Goal: Information Seeking & Learning: Learn about a topic

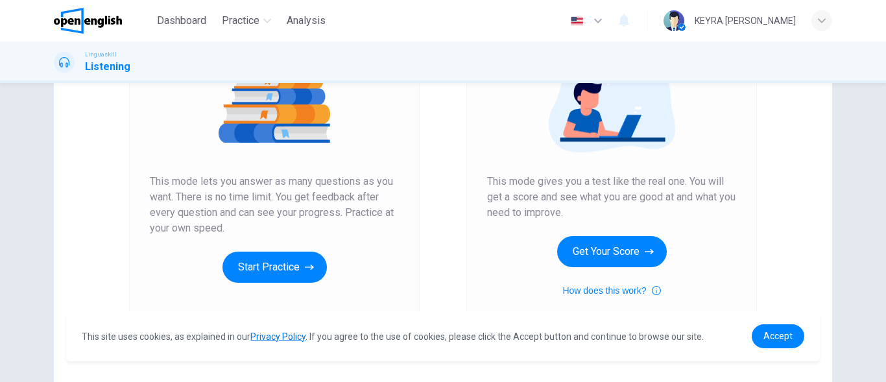
scroll to position [194, 0]
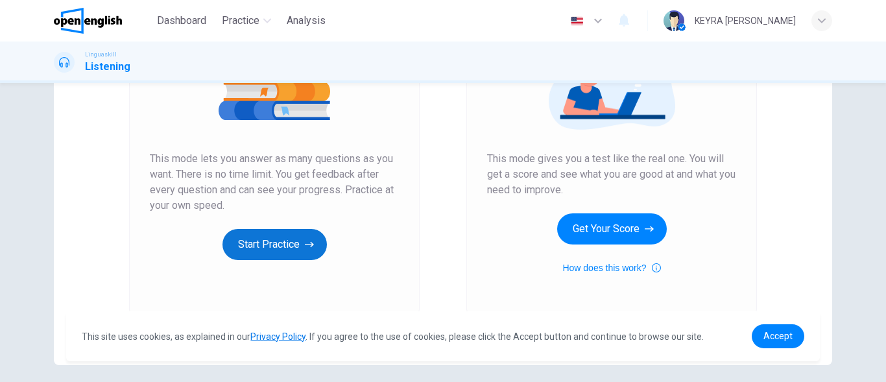
click at [277, 242] on button "Start Practice" at bounding box center [274, 244] width 104 height 31
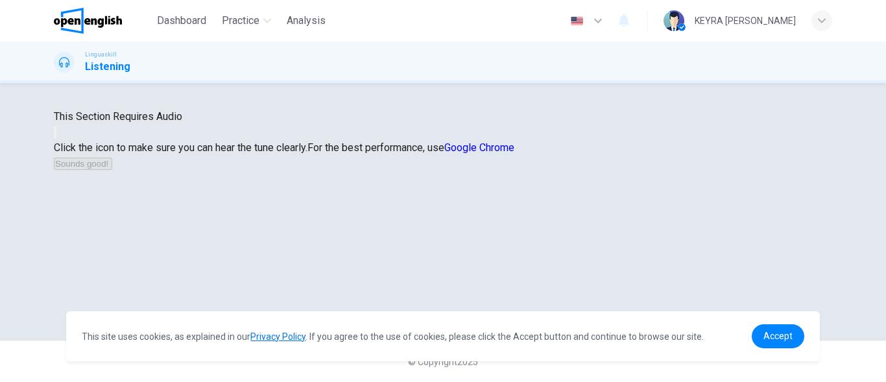
scroll to position [130, 0]
click at [56, 139] on button "button" at bounding box center [55, 132] width 3 height 12
click at [71, 137] on icon "button" at bounding box center [63, 143] width 16 height 12
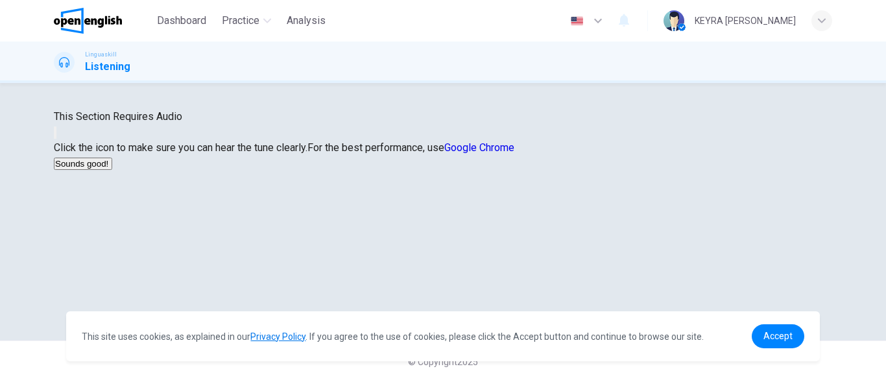
click at [55, 136] on icon "button" at bounding box center [55, 136] width 0 height 0
click at [112, 170] on button "Sounds good!" at bounding box center [83, 164] width 58 height 12
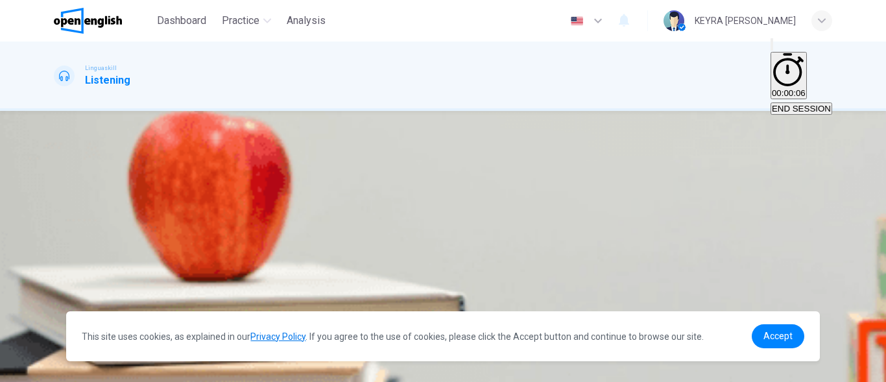
scroll to position [130, 0]
click at [786, 341] on span "Accept" at bounding box center [777, 336] width 29 height 10
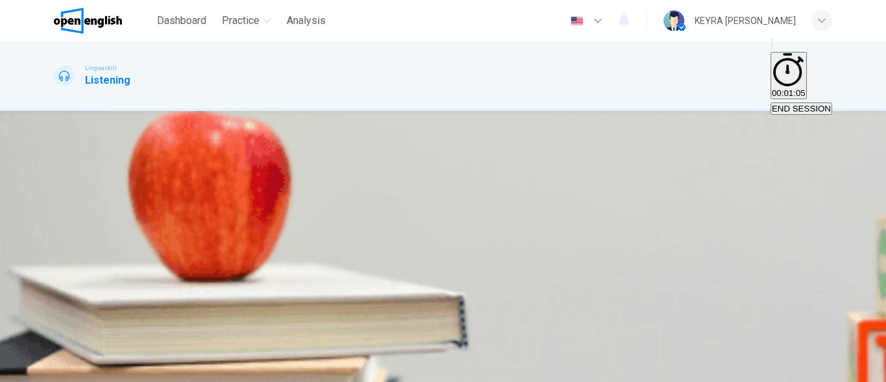
scroll to position [0, 0]
click at [55, 265] on icon "button" at bounding box center [55, 265] width 0 height 0
click at [82, 216] on div "A" at bounding box center [68, 221] width 27 height 10
click at [64, 370] on span "SUBMIT" at bounding box center [47, 375] width 32 height 10
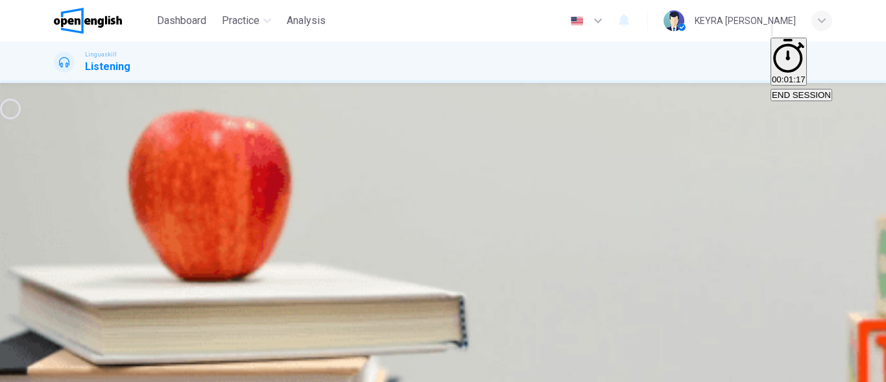
type input "*"
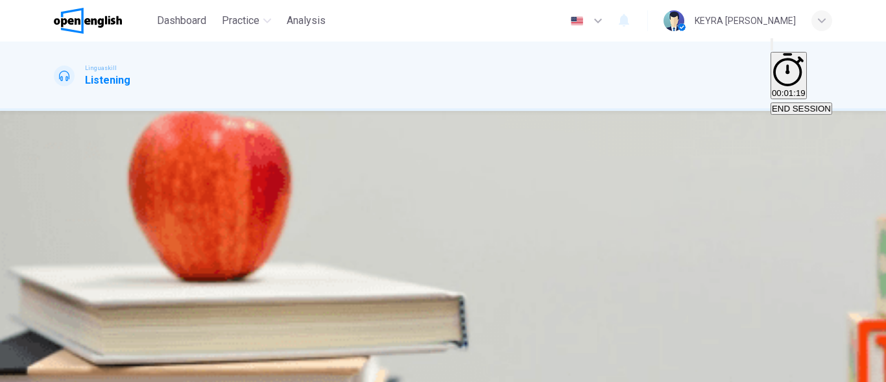
click at [55, 265] on icon "button" at bounding box center [55, 265] width 0 height 0
type input "*"
click at [102, 233] on button "B Salad" at bounding box center [90, 226] width 25 height 22
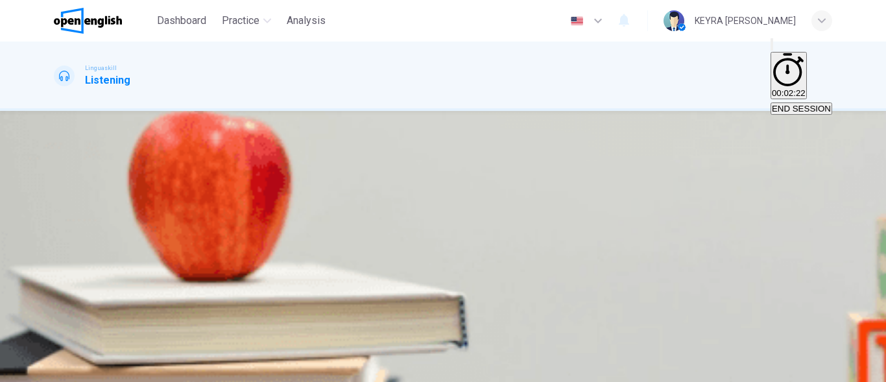
click at [64, 370] on span "SUBMIT" at bounding box center [47, 375] width 32 height 10
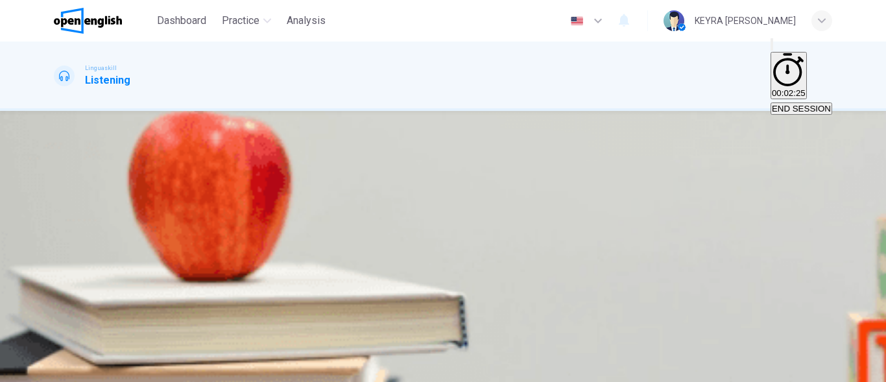
click at [606, 21] on icon "button" at bounding box center [598, 21] width 16 height 16
type input "**"
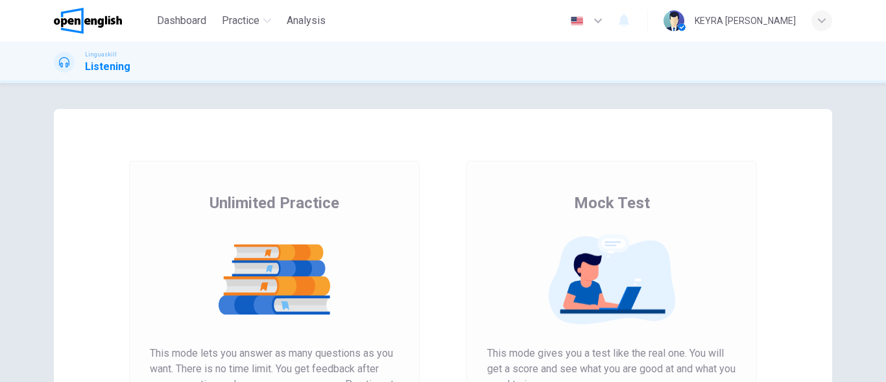
type input "**"
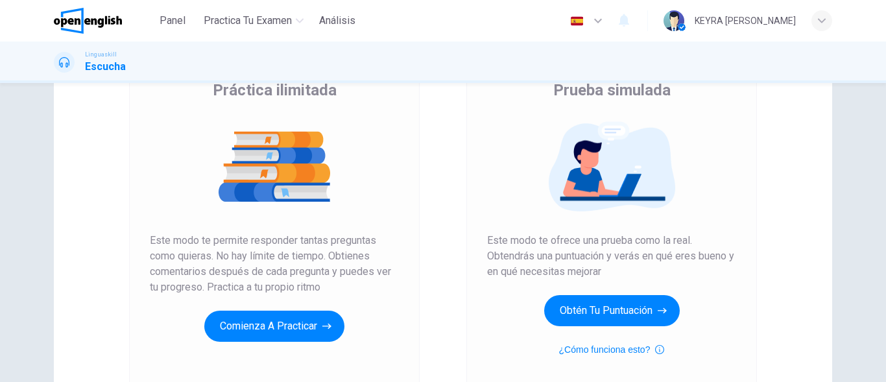
scroll to position [130, 0]
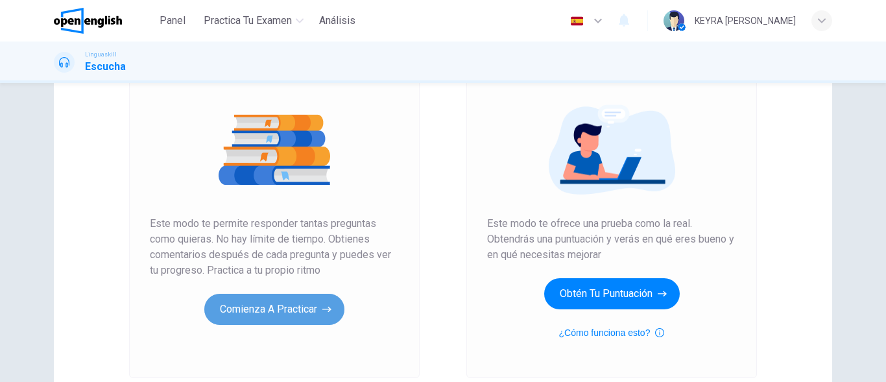
click at [300, 310] on button "Comienza a practicar" at bounding box center [274, 309] width 140 height 31
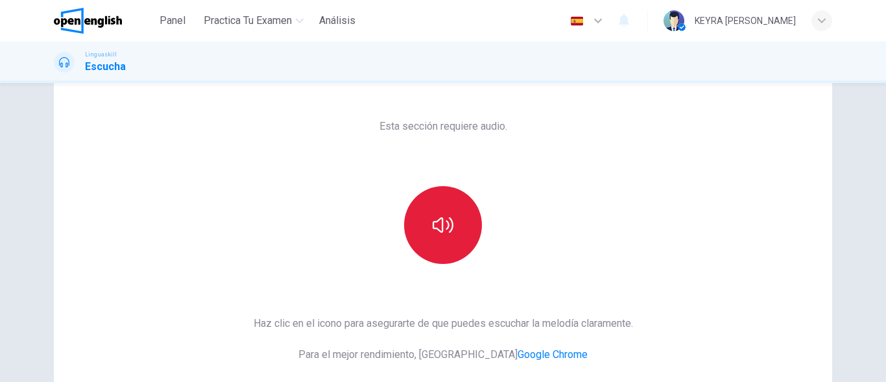
scroll to position [194, 0]
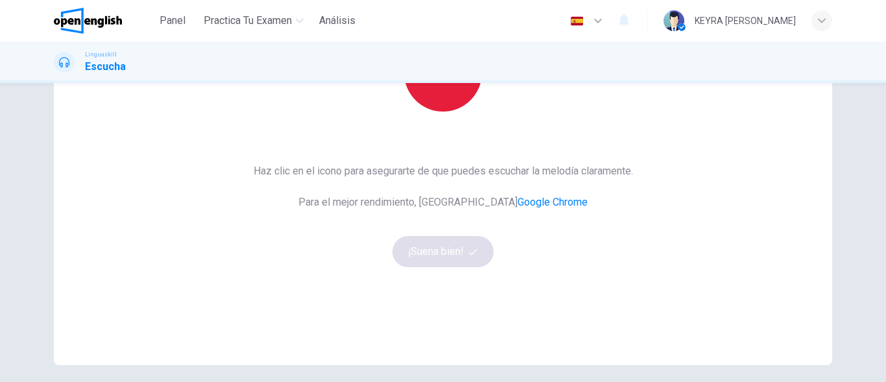
click at [446, 99] on button "button" at bounding box center [443, 73] width 78 height 78
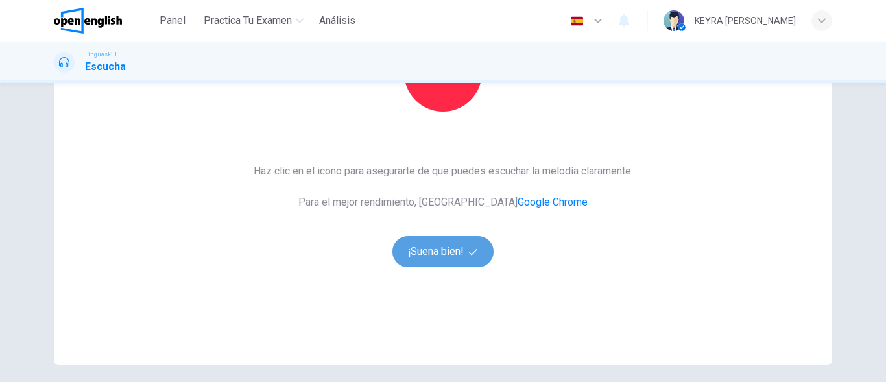
click at [460, 246] on button "¡Suena bien!" at bounding box center [442, 251] width 101 height 31
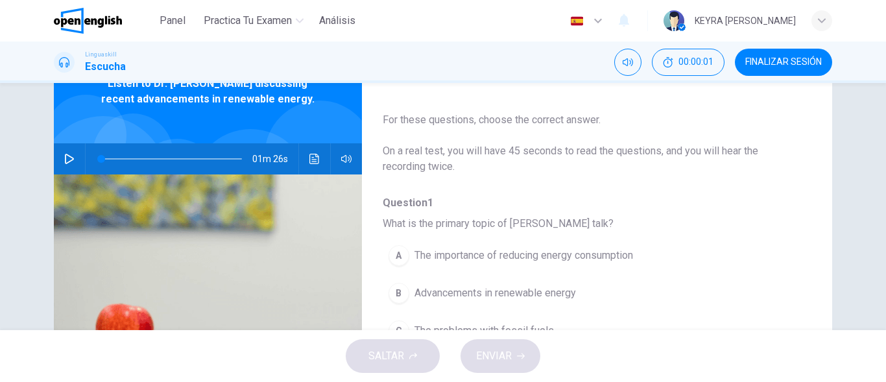
scroll to position [65, 0]
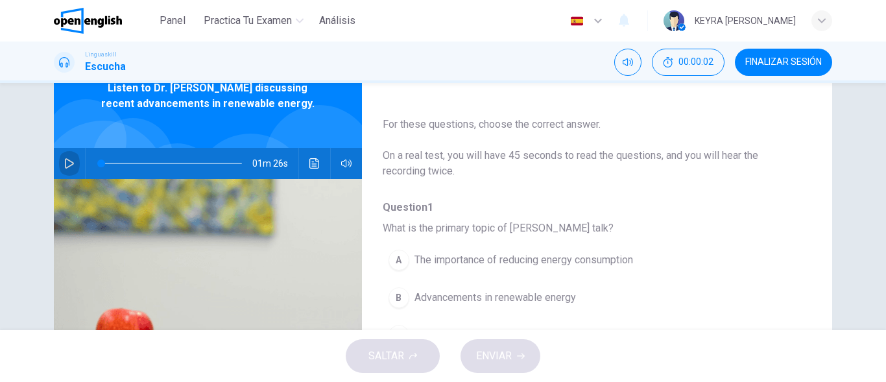
click at [65, 161] on icon "button" at bounding box center [69, 163] width 10 height 10
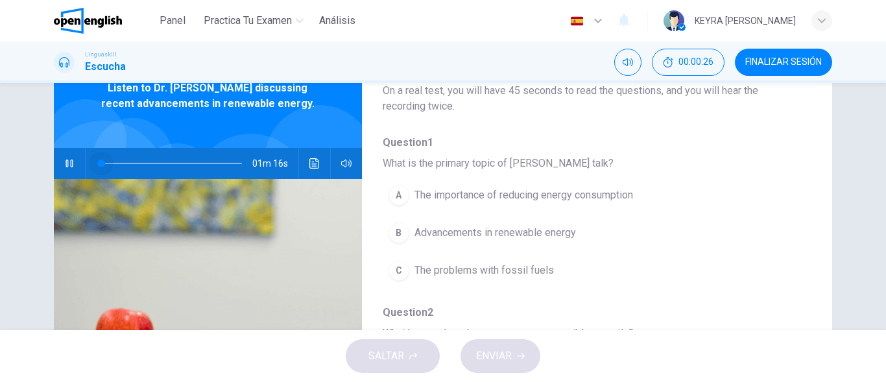
drag, startPoint x: 134, startPoint y: 161, endPoint x: 45, endPoint y: 162, distance: 89.5
click at [45, 162] on div "Question 1 - 5 For these questions, choose the correct answer. On a real test, …" at bounding box center [442, 269] width 819 height 451
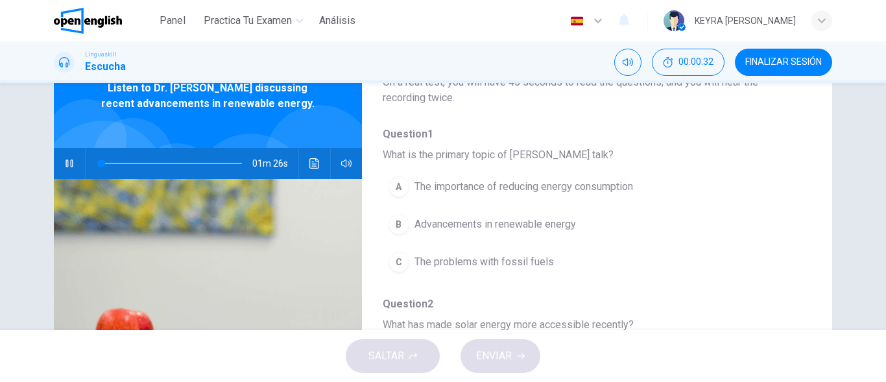
scroll to position [0, 0]
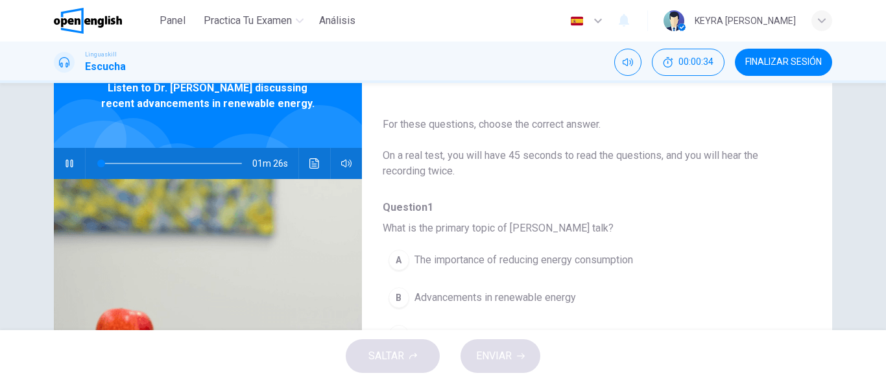
click at [65, 165] on icon "button" at bounding box center [68, 163] width 7 height 8
click at [65, 165] on icon "button" at bounding box center [69, 163] width 10 height 10
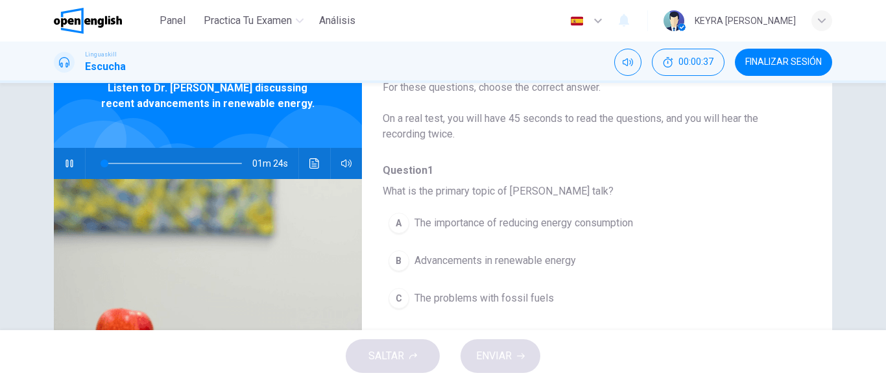
scroll to position [65, 0]
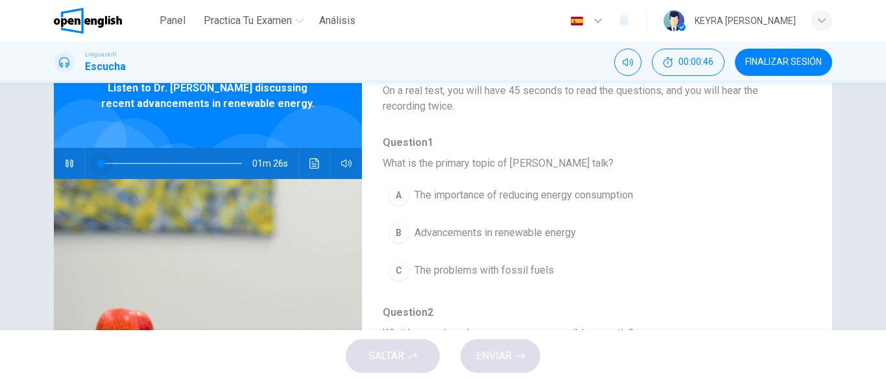
drag, startPoint x: 123, startPoint y: 164, endPoint x: 43, endPoint y: 164, distance: 79.7
click at [43, 165] on div "Question 1 - 5 For these questions, choose the correct answer. On a real test, …" at bounding box center [442, 269] width 819 height 451
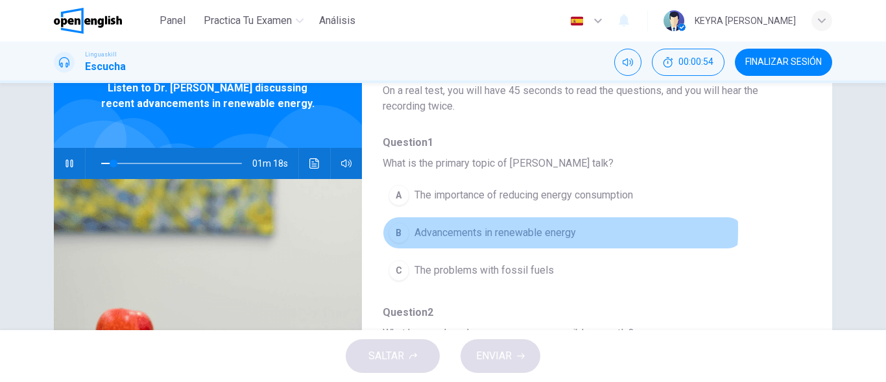
click at [505, 230] on span "Advancements in renewable energy" at bounding box center [494, 233] width 161 height 16
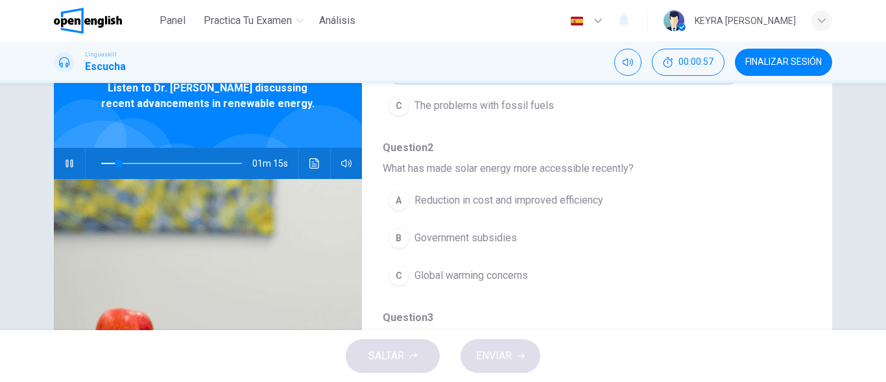
scroll to position [259, 0]
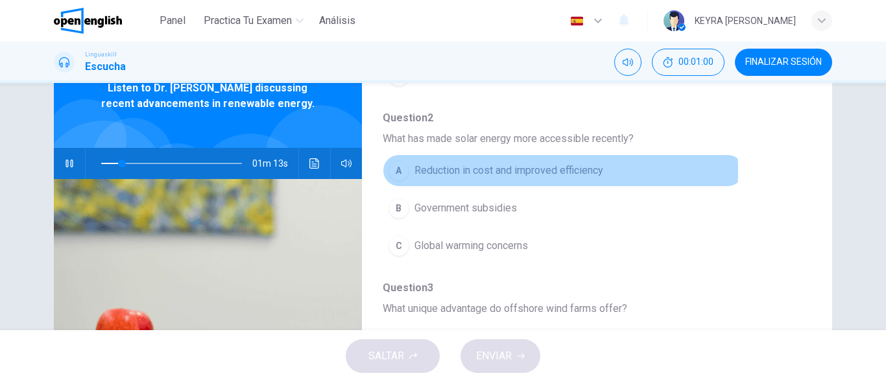
click at [486, 171] on span "Reduction in cost and improved efficiency" at bounding box center [508, 171] width 189 height 16
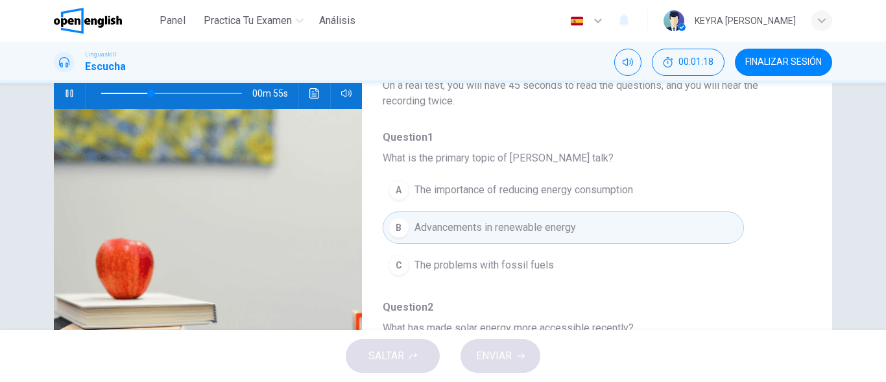
scroll to position [0, 0]
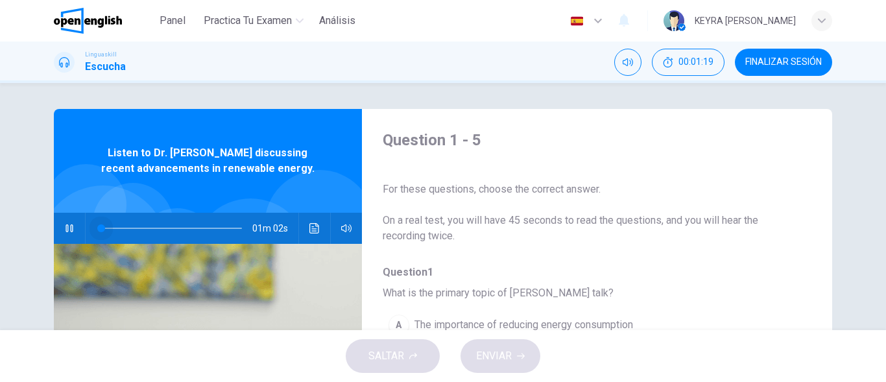
drag, startPoint x: 160, startPoint y: 231, endPoint x: 35, endPoint y: 235, distance: 125.2
click at [35, 235] on div "Question 1 - 5 For these questions, choose the correct answer. On a real test, …" at bounding box center [442, 334] width 819 height 451
click at [64, 228] on icon "button" at bounding box center [69, 228] width 10 height 10
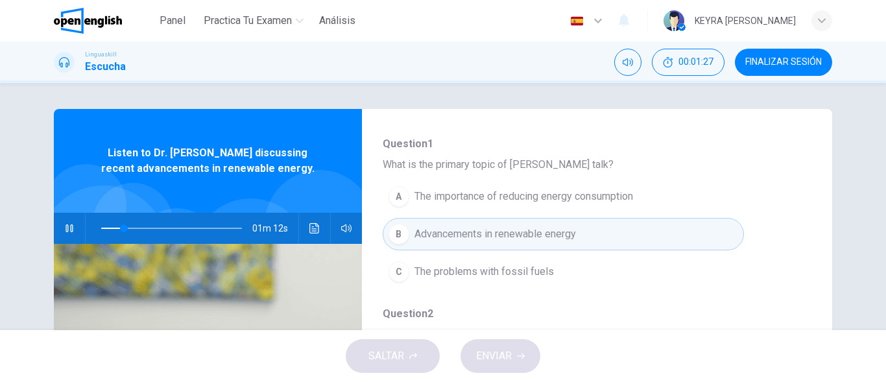
scroll to position [130, 0]
drag, startPoint x: 139, startPoint y: 227, endPoint x: 9, endPoint y: 231, distance: 130.4
click at [9, 231] on div "Question 1 - 5 For these questions, choose the correct answer. On a real test, …" at bounding box center [443, 206] width 886 height 247
click at [67, 230] on icon "button" at bounding box center [69, 228] width 10 height 10
click at [67, 230] on icon "button" at bounding box center [69, 228] width 9 height 10
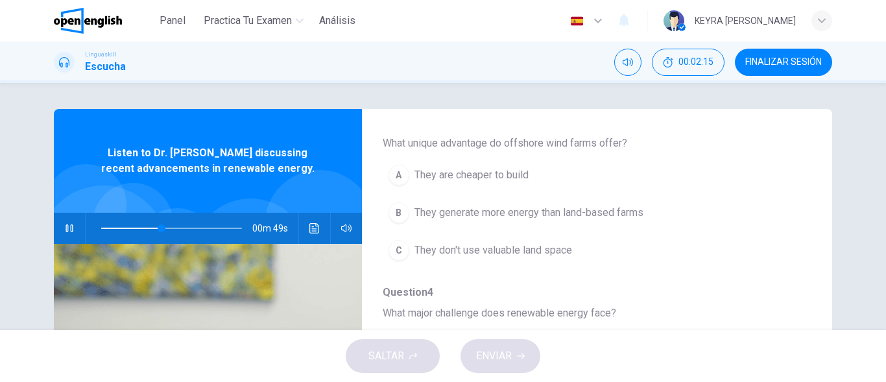
scroll to position [519, 0]
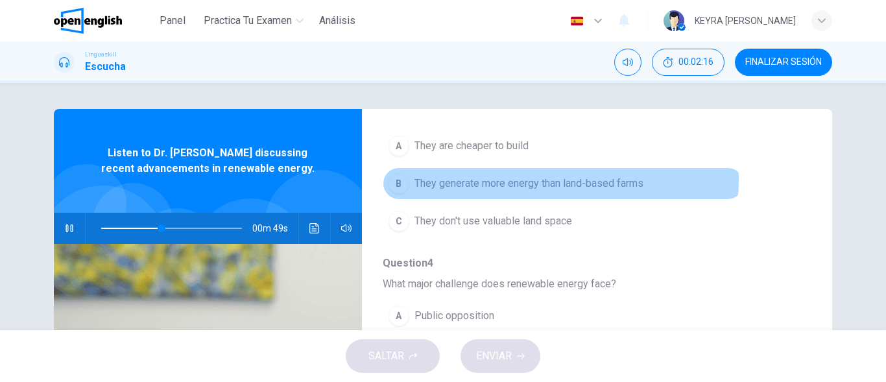
click at [535, 180] on span "They generate more energy than land-based farms" at bounding box center [528, 184] width 229 height 16
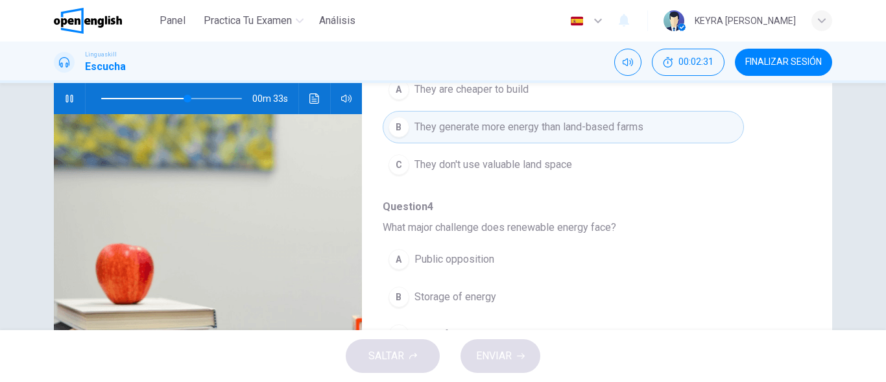
scroll to position [510, 0]
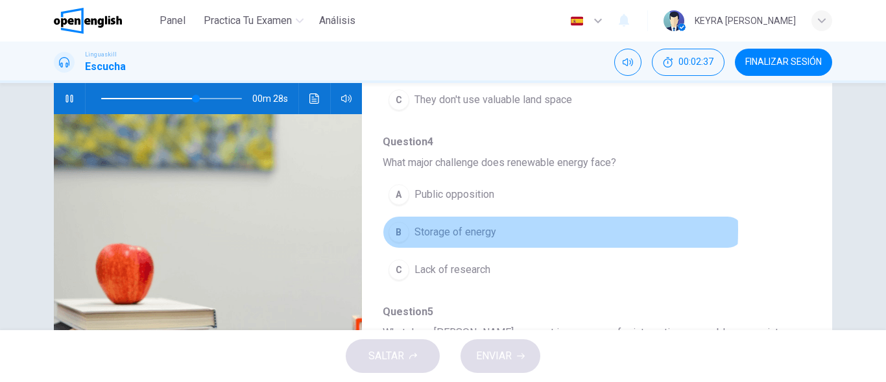
click at [451, 230] on span "Storage of energy" at bounding box center [455, 232] width 82 height 16
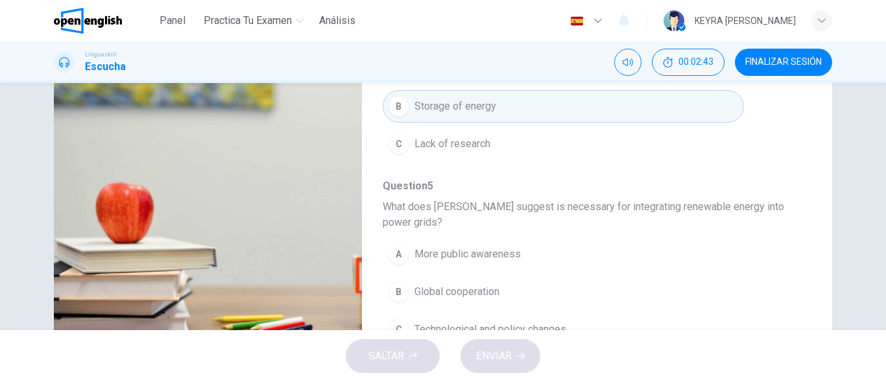
scroll to position [255, 0]
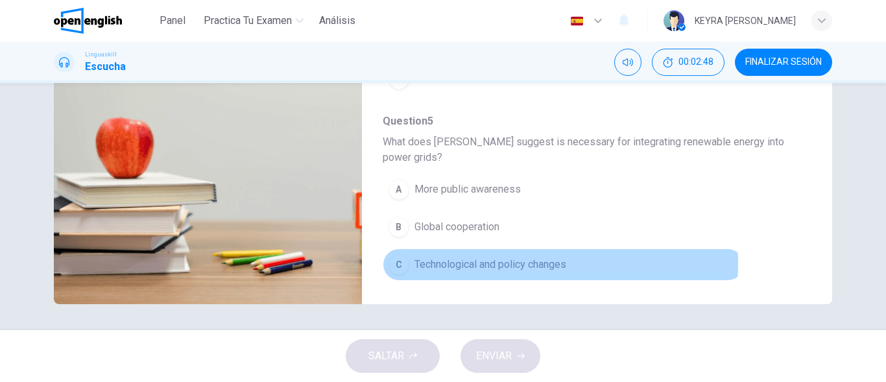
click at [462, 263] on span "Technological and policy changes" at bounding box center [490, 265] width 152 height 16
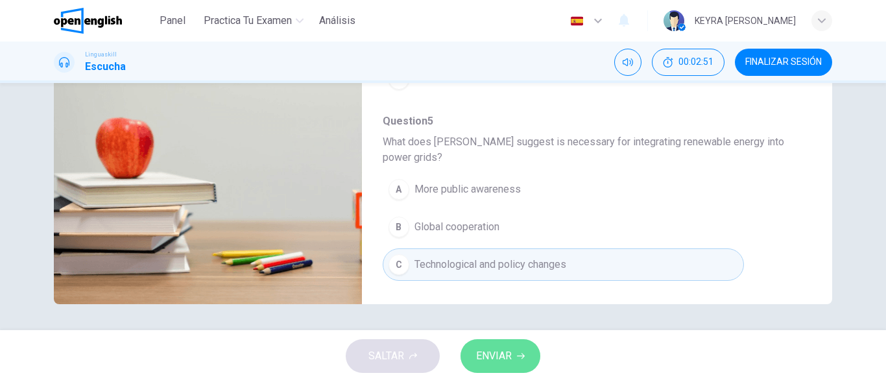
click at [511, 359] on span "ENVIAR" at bounding box center [494, 356] width 36 height 18
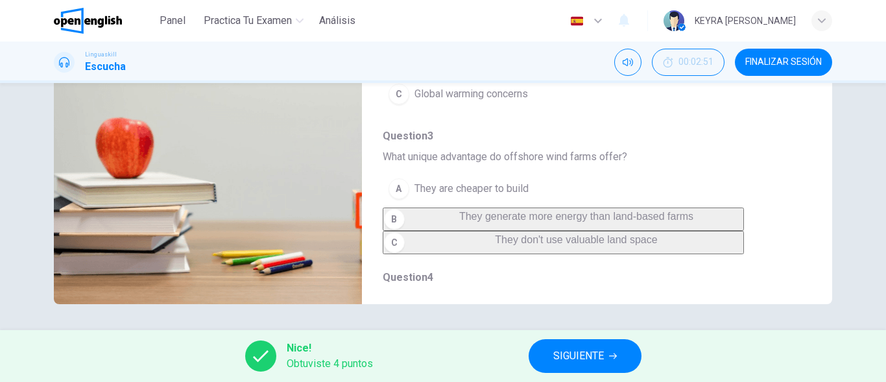
scroll to position [251, 0]
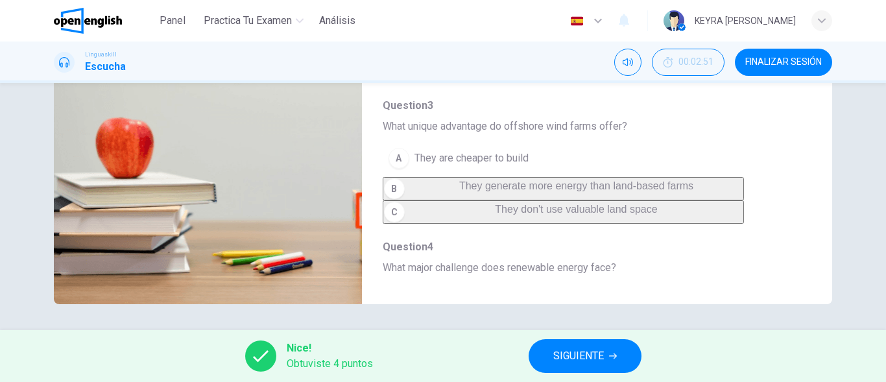
type input "**"
click at [598, 353] on span "SIGUIENTE" at bounding box center [578, 356] width 51 height 18
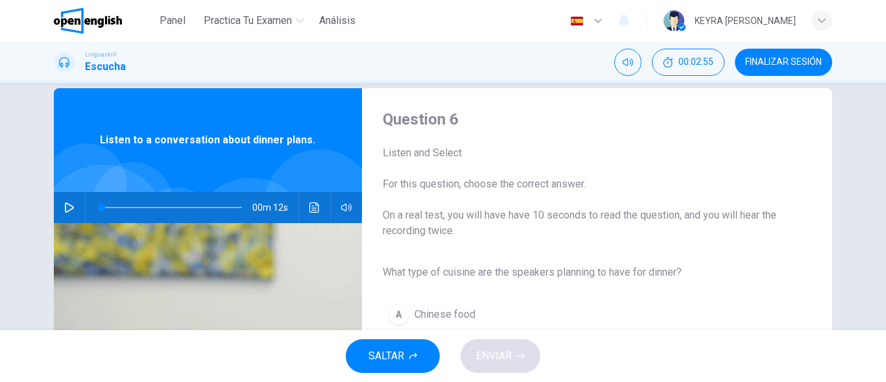
scroll to position [0, 0]
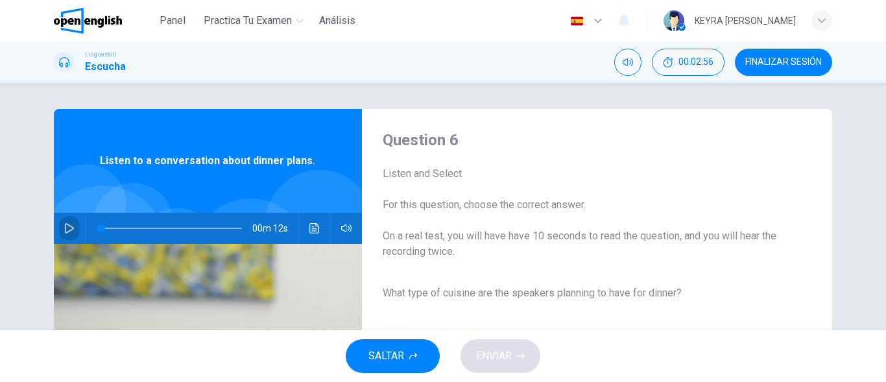
click at [65, 230] on icon "button" at bounding box center [69, 228] width 10 height 10
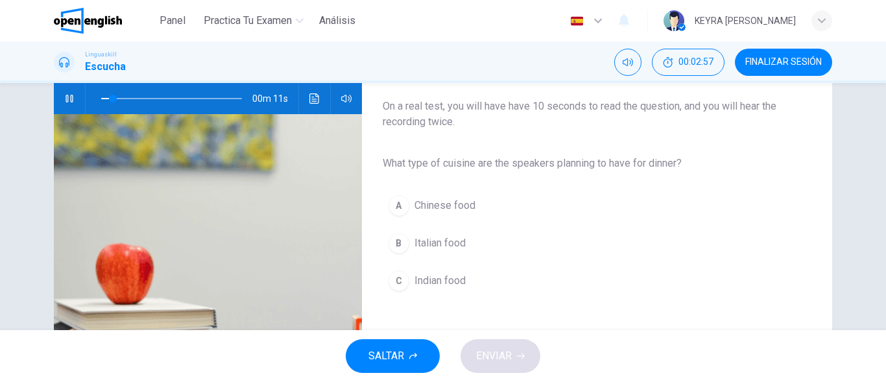
scroll to position [194, 0]
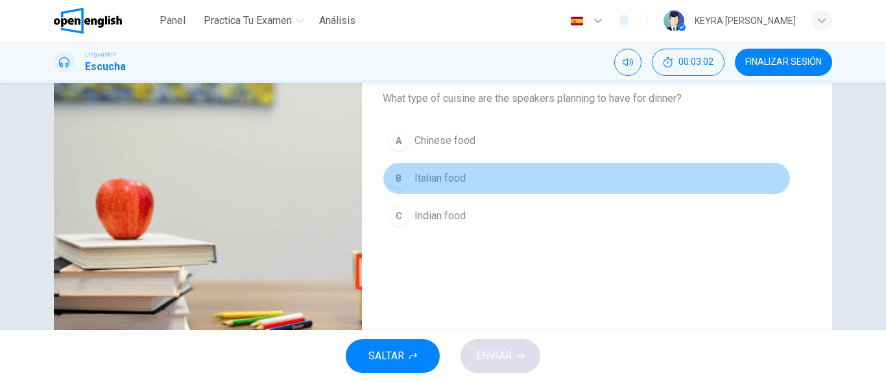
click at [460, 176] on span "Italian food" at bounding box center [439, 179] width 51 height 16
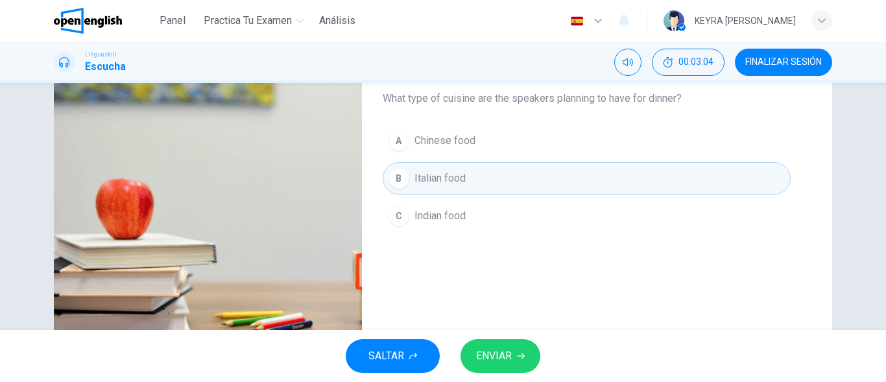
click at [508, 366] on button "ENVIAR" at bounding box center [500, 356] width 80 height 34
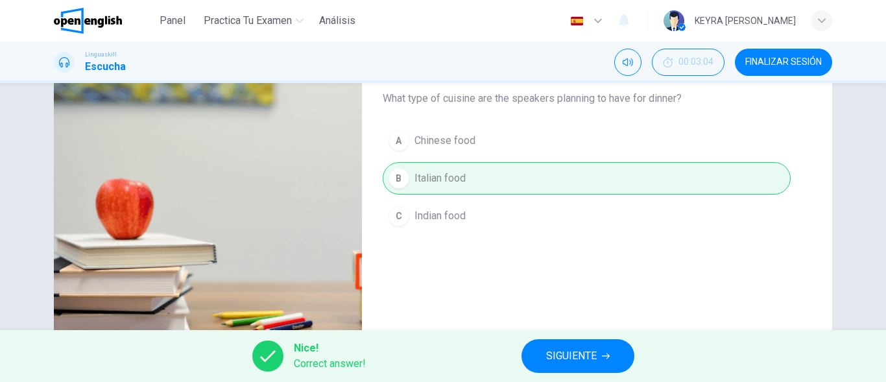
type input "**"
click at [575, 360] on span "SIGUIENTE" at bounding box center [571, 356] width 51 height 18
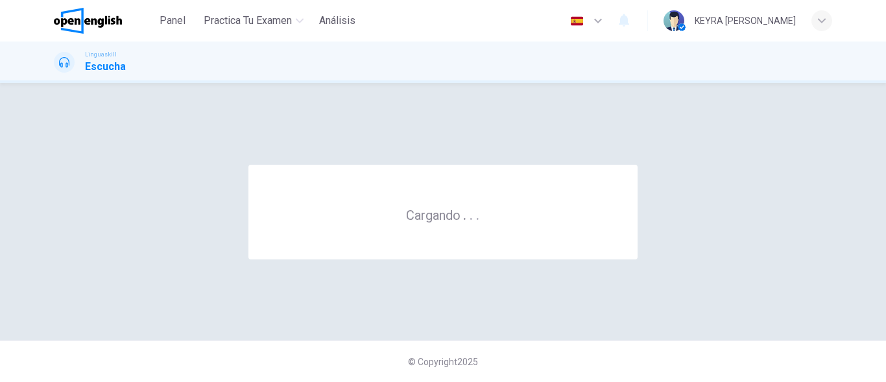
scroll to position [0, 0]
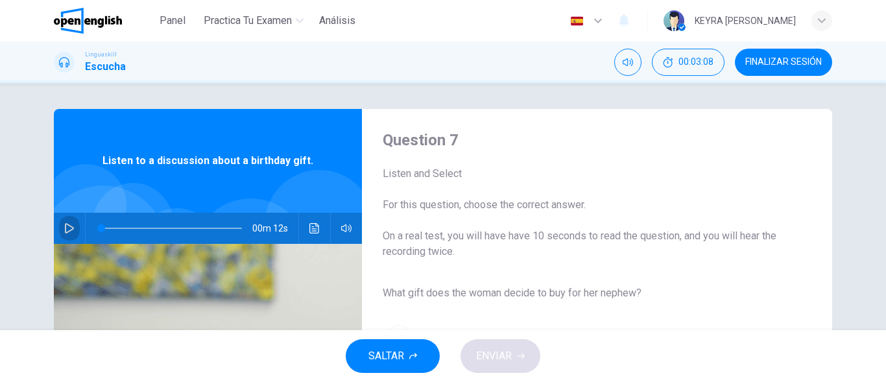
click at [65, 232] on icon "button" at bounding box center [69, 228] width 9 height 10
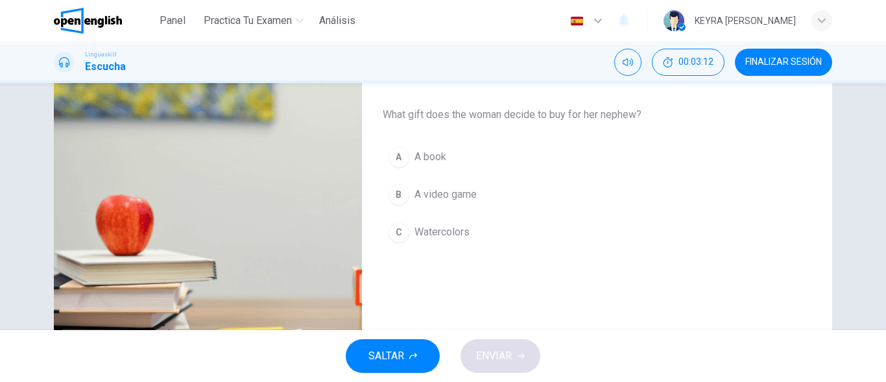
scroll to position [194, 0]
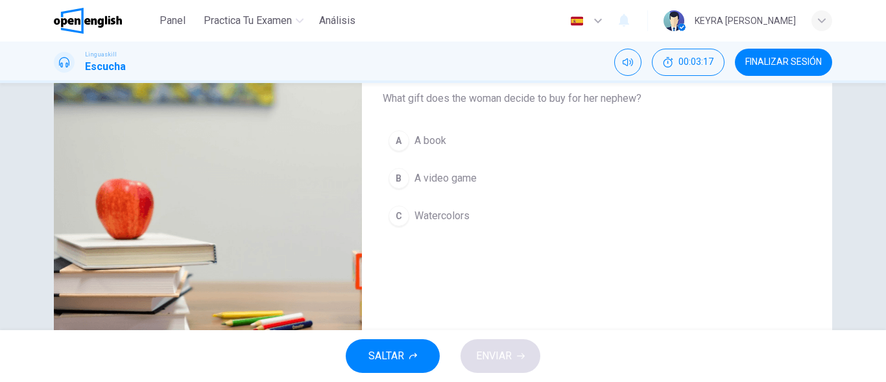
click at [466, 220] on span "Watercolors" at bounding box center [441, 216] width 55 height 16
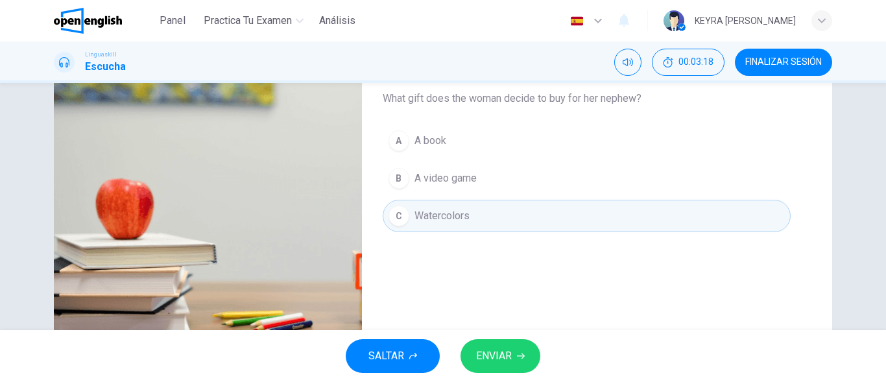
click at [495, 357] on span "ENVIAR" at bounding box center [494, 356] width 36 height 18
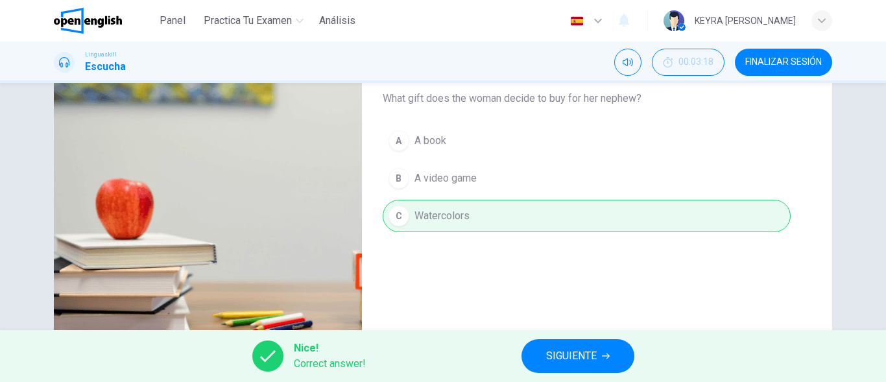
type input "**"
click at [543, 360] on button "SIGUIENTE" at bounding box center [577, 356] width 113 height 34
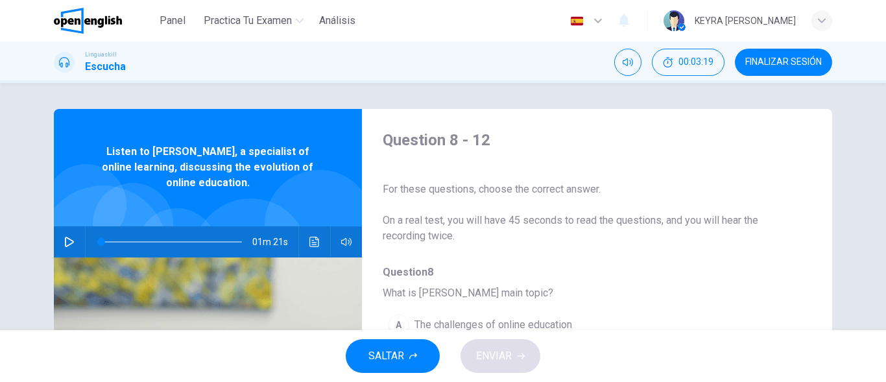
click at [69, 242] on icon "button" at bounding box center [69, 242] width 9 height 10
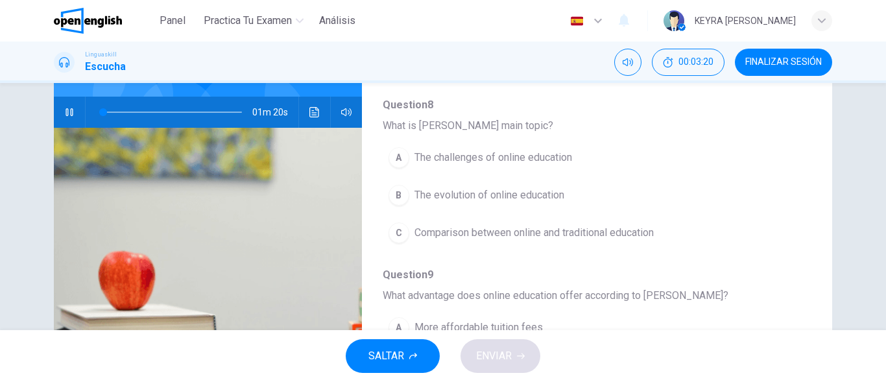
scroll to position [65, 0]
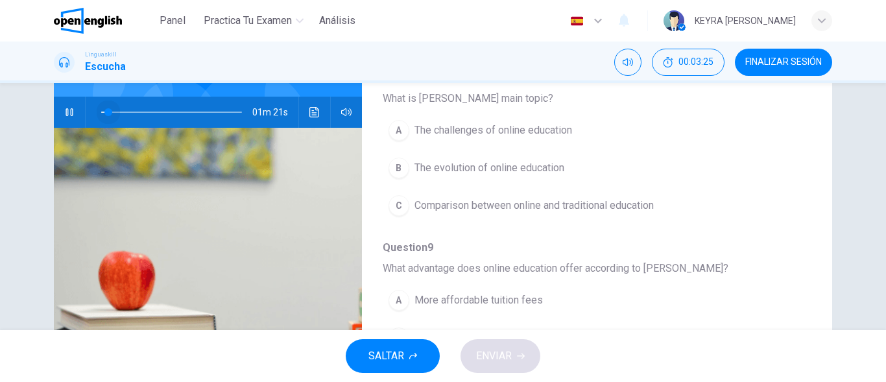
drag, startPoint x: 107, startPoint y: 109, endPoint x: 57, endPoint y: 117, distance: 50.6
click at [58, 117] on div "01m 21s" at bounding box center [208, 112] width 308 height 31
click at [560, 172] on span "The evolution of online education" at bounding box center [489, 168] width 150 height 16
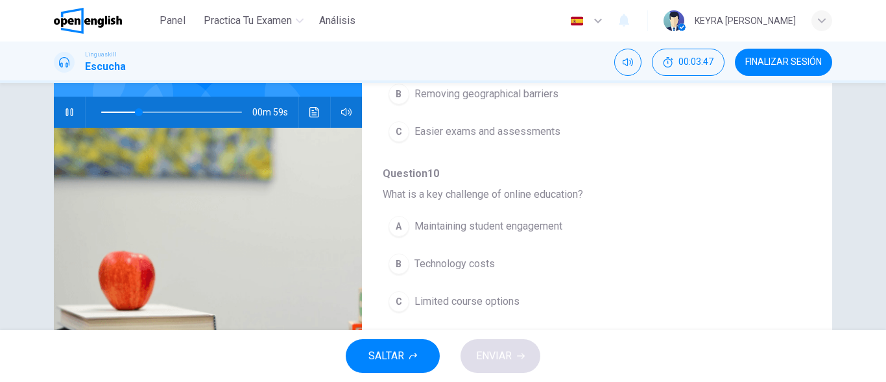
scroll to position [324, 0]
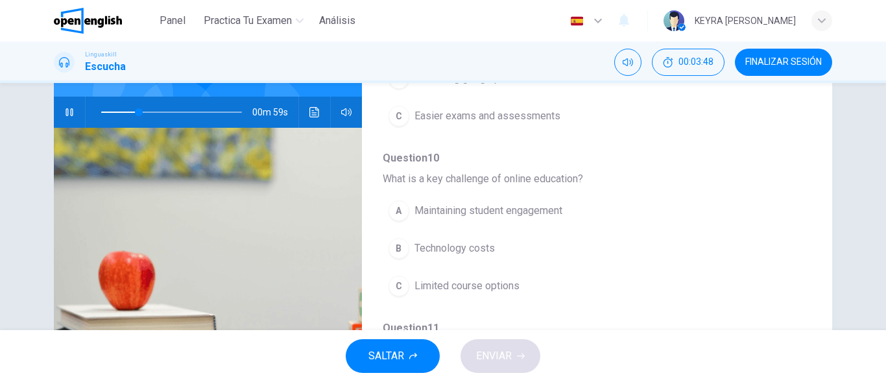
click at [480, 247] on span "Technology costs" at bounding box center [454, 249] width 80 height 16
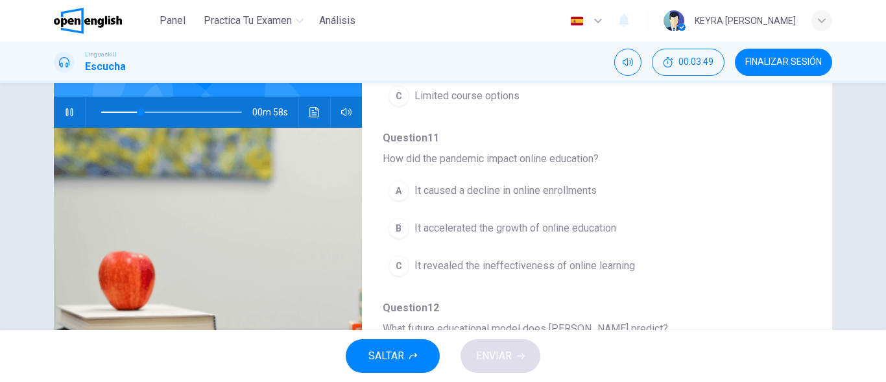
scroll to position [519, 0]
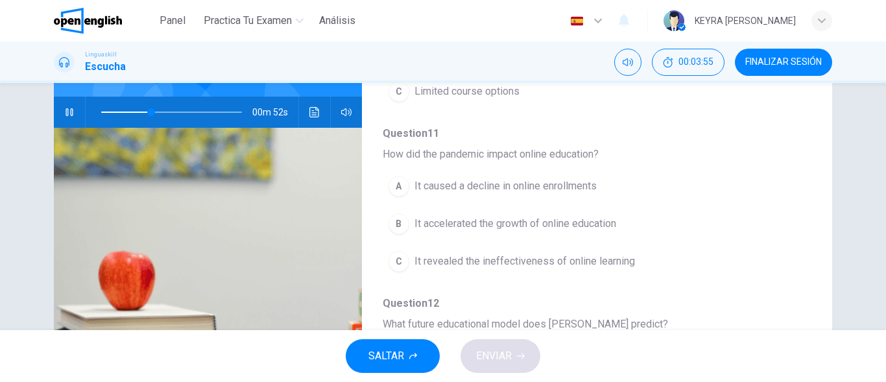
click at [530, 225] on span "It accelerated the growth of online education" at bounding box center [515, 224] width 202 height 16
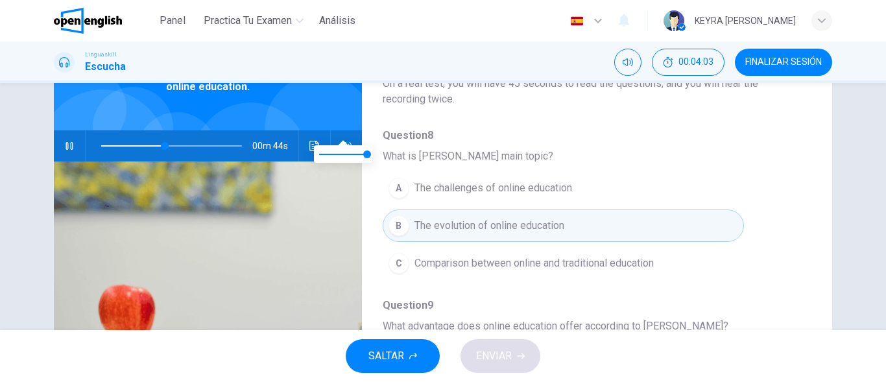
scroll to position [126, 0]
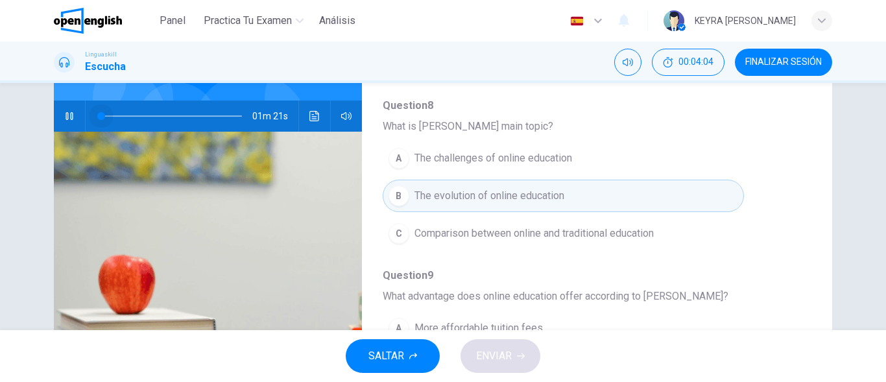
drag, startPoint x: 167, startPoint y: 119, endPoint x: 65, endPoint y: 119, distance: 101.8
click at [65, 119] on div "01m 21s" at bounding box center [208, 115] width 308 height 31
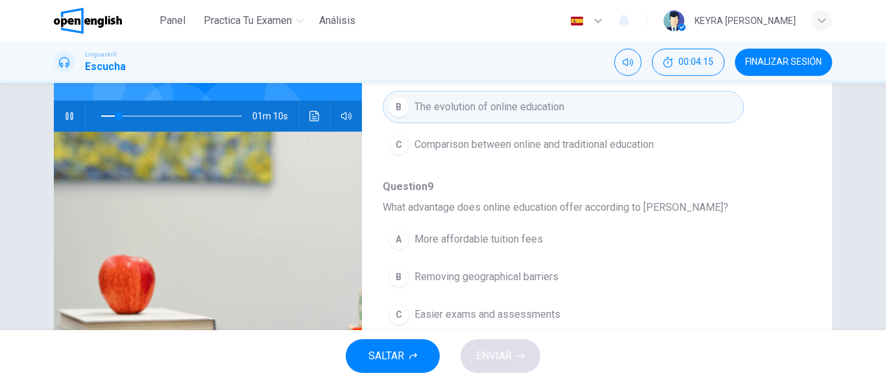
scroll to position [194, 0]
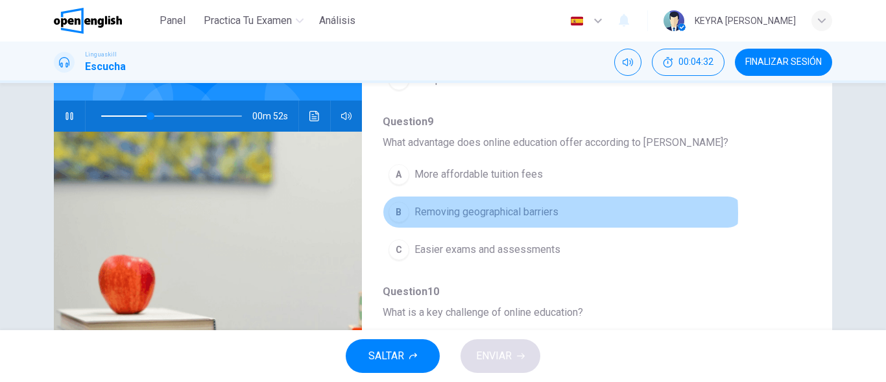
click at [533, 213] on span "Removing geographical barriers" at bounding box center [486, 212] width 144 height 16
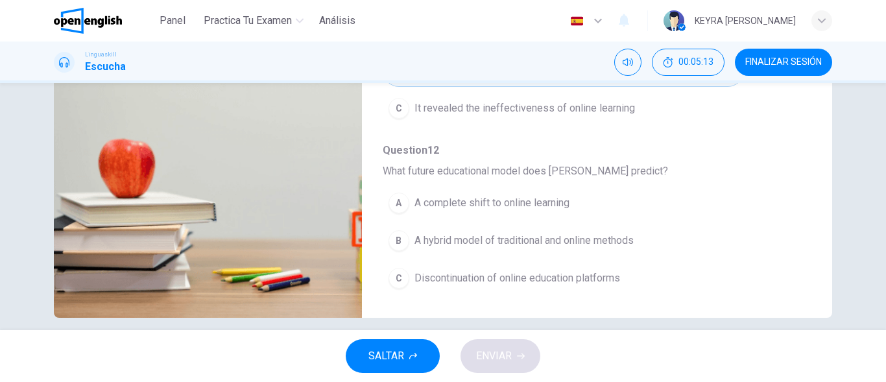
scroll to position [255, 0]
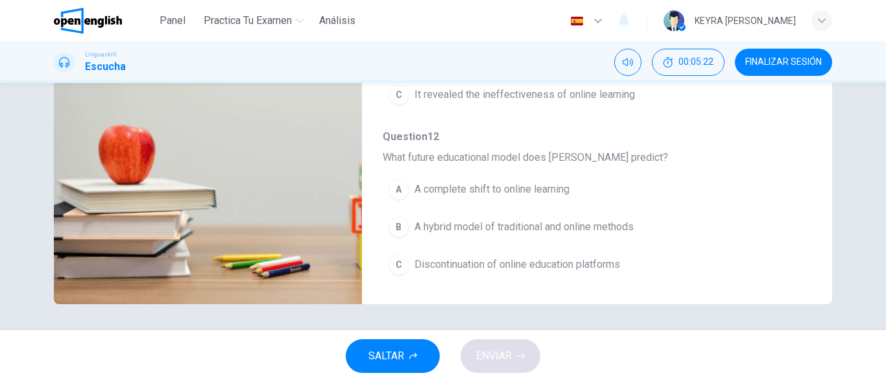
click at [550, 190] on span "A complete shift to online learning" at bounding box center [491, 190] width 155 height 16
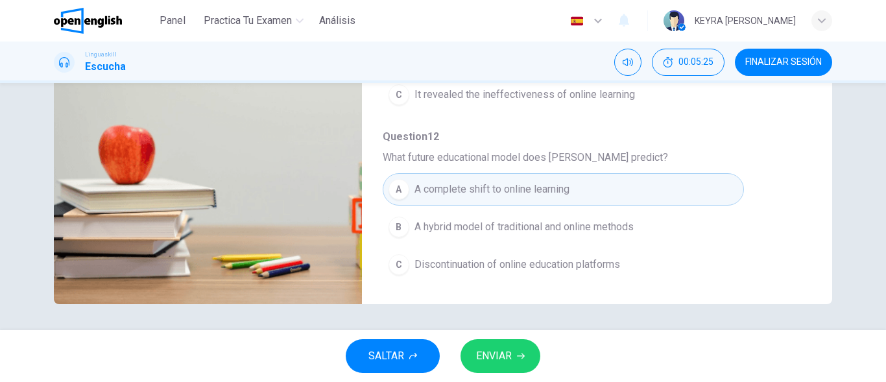
type input "*"
click at [501, 358] on span "ENVIAR" at bounding box center [494, 356] width 36 height 18
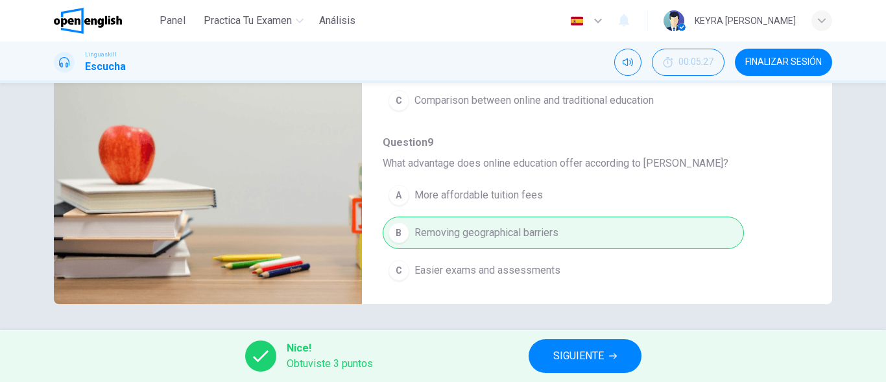
scroll to position [0, 0]
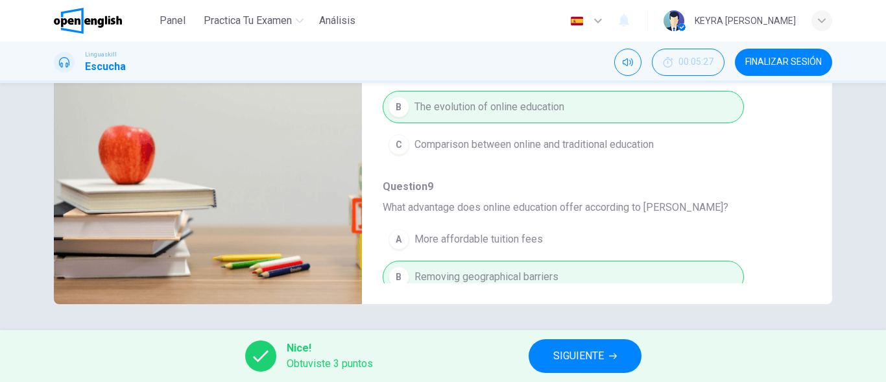
click at [598, 349] on span "SIGUIENTE" at bounding box center [578, 356] width 51 height 18
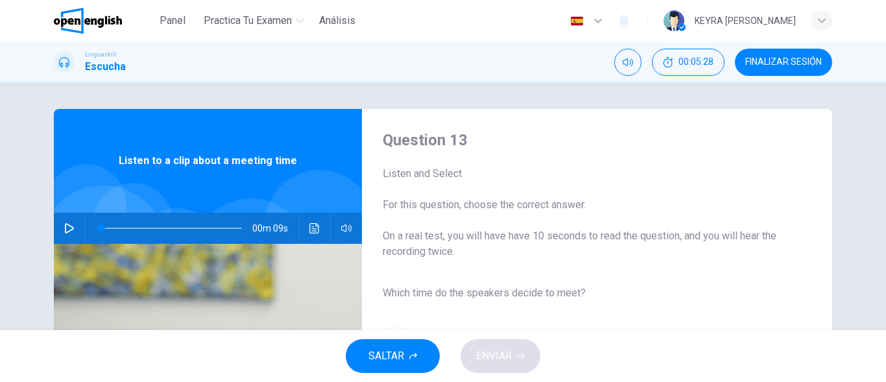
click at [606, 23] on icon "button" at bounding box center [598, 21] width 16 height 16
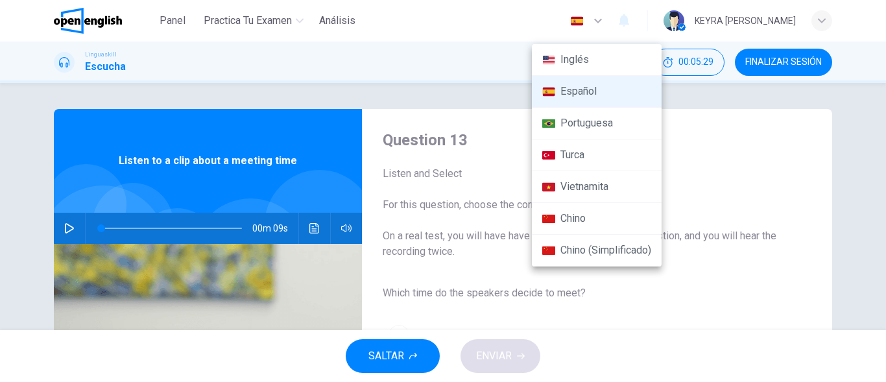
click at [575, 68] on li "Inglés" at bounding box center [597, 60] width 130 height 32
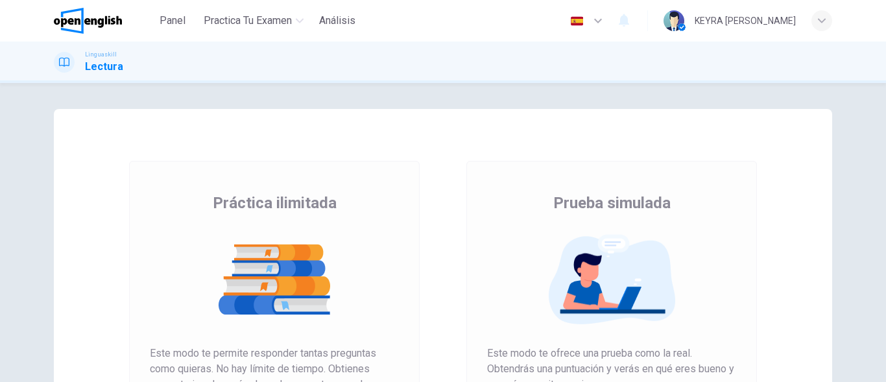
scroll to position [130, 0]
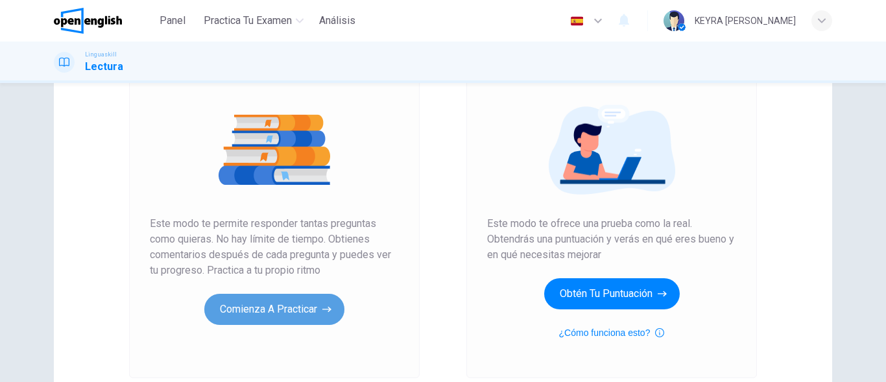
click at [286, 308] on button "Comienza a practicar" at bounding box center [274, 309] width 140 height 31
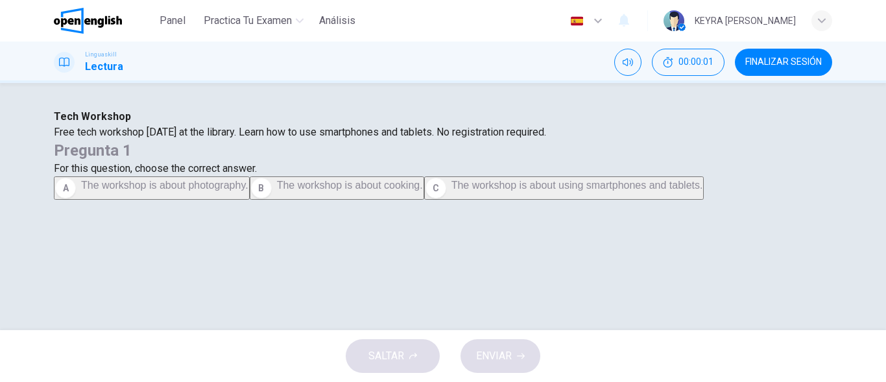
scroll to position [0, 0]
click at [466, 156] on div "Pregunta 1 For this question, choose the correct answer." at bounding box center [443, 158] width 778 height 36
click at [226, 140] on div "Free tech workshop [DATE] at the library. Learn how to use smartphones and tabl…" at bounding box center [443, 132] width 778 height 16
drag, startPoint x: 169, startPoint y: 180, endPoint x: 202, endPoint y: 192, distance: 35.1
click at [170, 140] on div "Free tech workshop [DATE] at the library. Learn how to use smartphones and tabl…" at bounding box center [443, 132] width 778 height 16
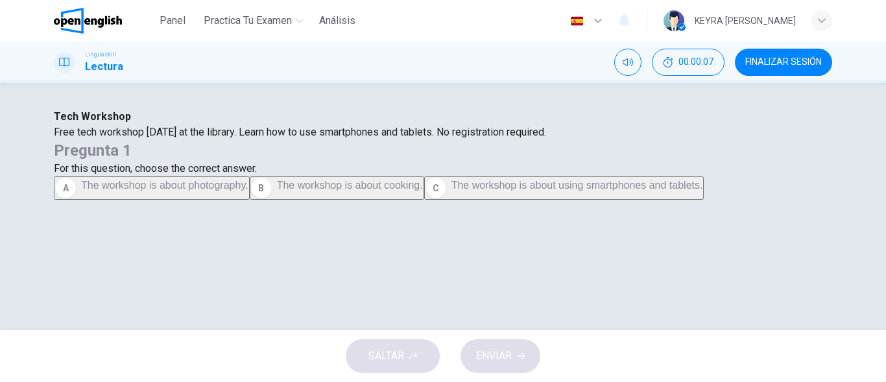
scroll to position [65, 0]
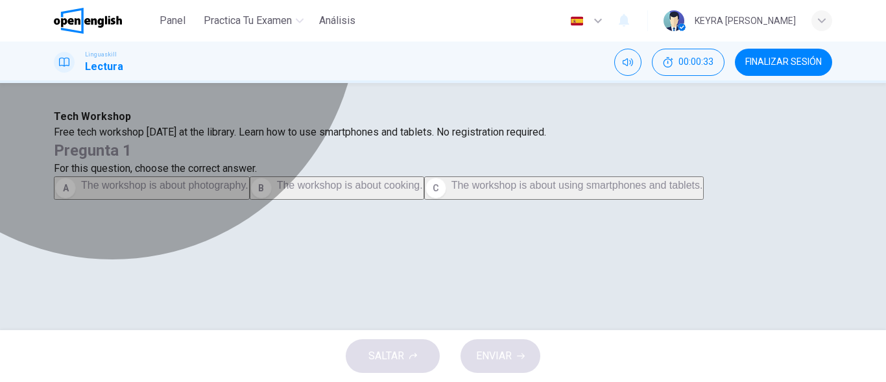
click at [563, 191] on span "The workshop is about using smartphones and tablets." at bounding box center [577, 185] width 252 height 11
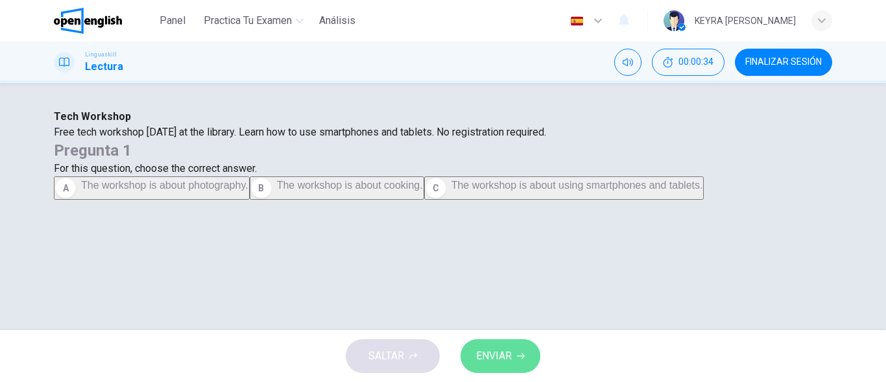
click at [499, 357] on span "ENVIAR" at bounding box center [494, 356] width 36 height 18
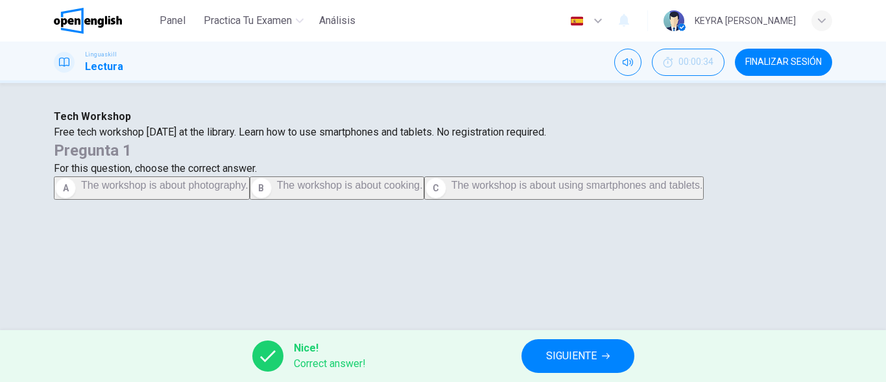
click at [591, 355] on span "SIGUIENTE" at bounding box center [571, 356] width 51 height 18
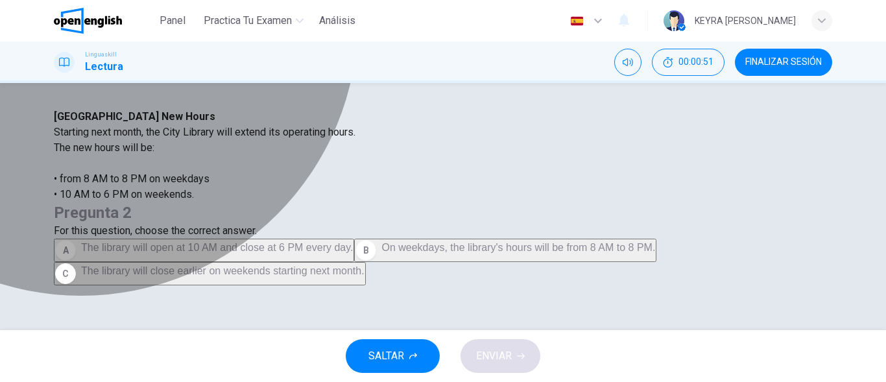
click at [532, 242] on span "On weekdays, the library's hours will be from 8 AM to 8 PM." at bounding box center [518, 247] width 274 height 11
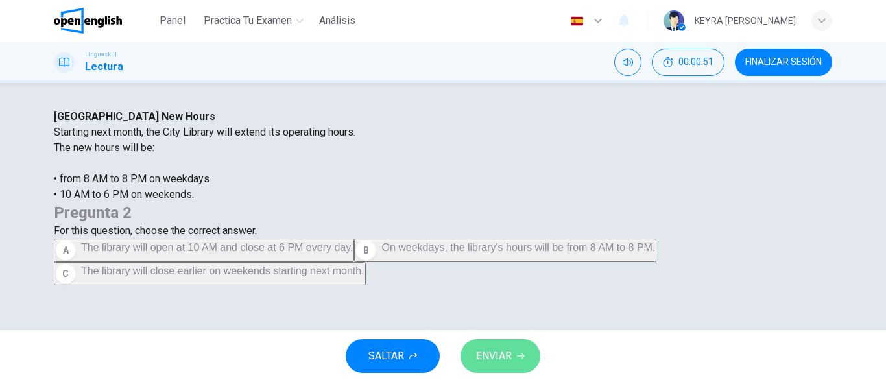
click at [493, 362] on span "ENVIAR" at bounding box center [494, 356] width 36 height 18
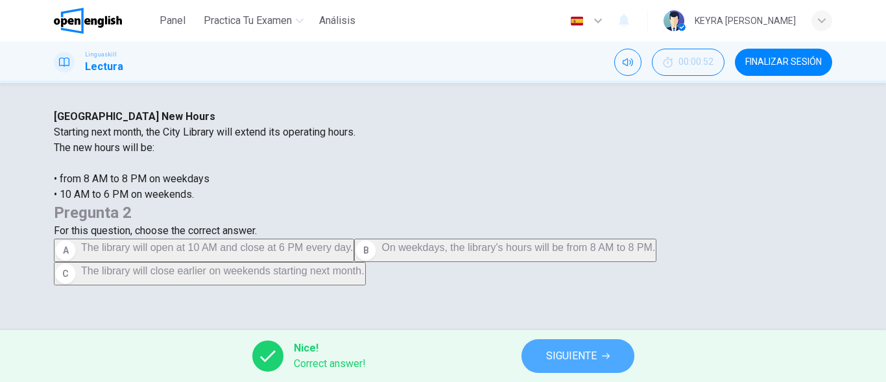
click at [574, 351] on span "SIGUIENTE" at bounding box center [571, 356] width 51 height 18
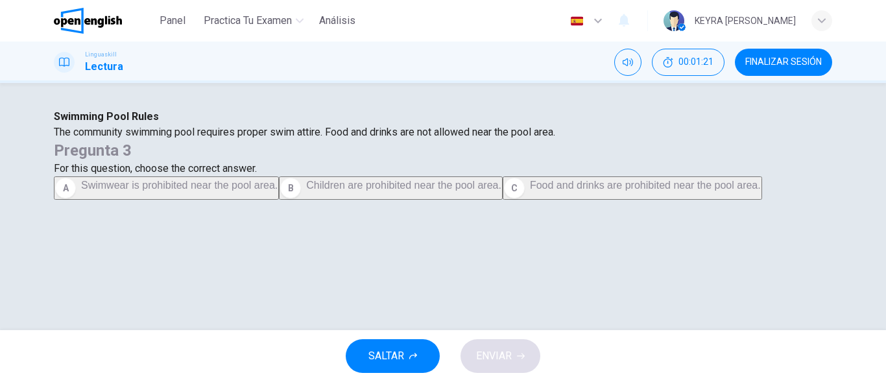
click at [530, 191] on span "Food and drinks are prohibited near the pool area." at bounding box center [645, 185] width 231 height 11
click at [501, 347] on span "ENVIAR" at bounding box center [494, 356] width 36 height 18
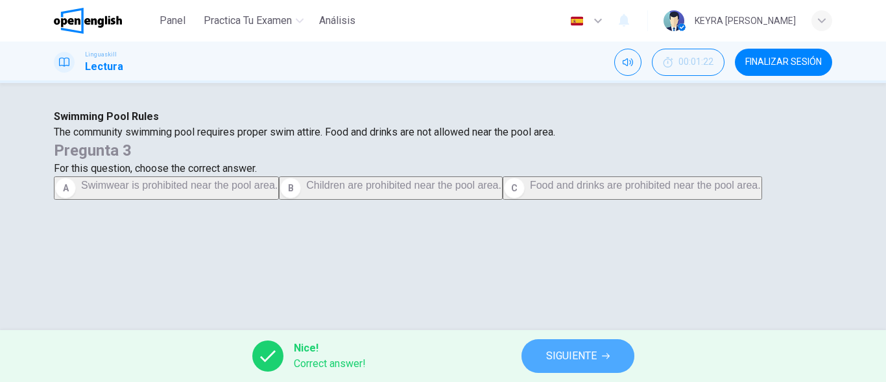
click at [562, 352] on span "SIGUIENTE" at bounding box center [571, 356] width 51 height 18
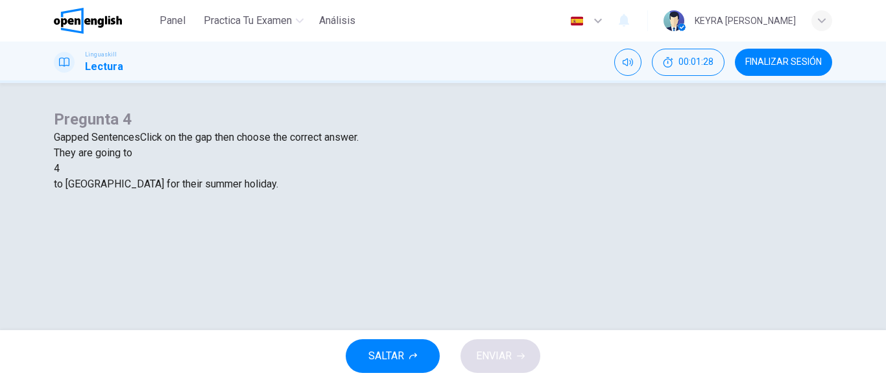
click at [60, 169] on div at bounding box center [60, 169] width 0 height 0
click at [375, 207] on div "fly" at bounding box center [443, 200] width 778 height 16
click at [497, 341] on button "ENVIAR" at bounding box center [500, 356] width 80 height 34
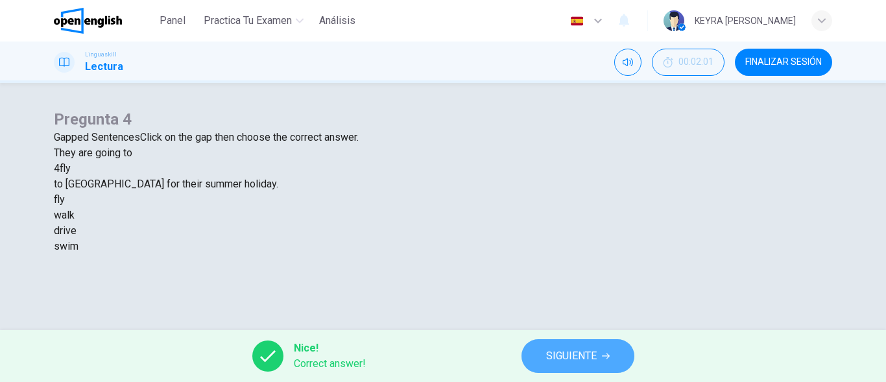
click at [589, 351] on span "SIGUIENTE" at bounding box center [571, 356] width 51 height 18
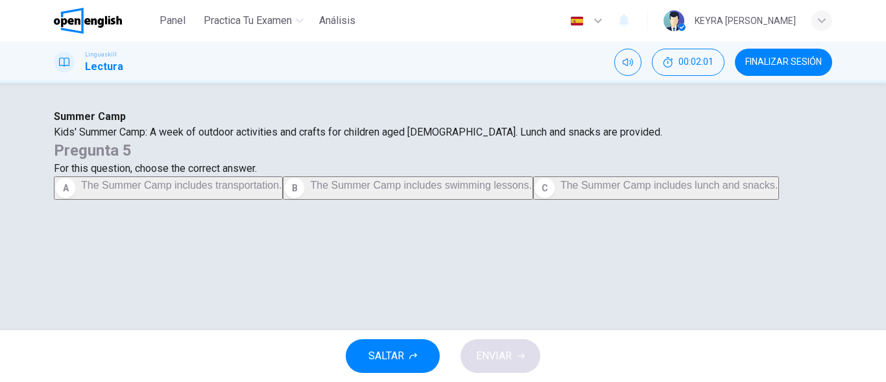
scroll to position [65, 0]
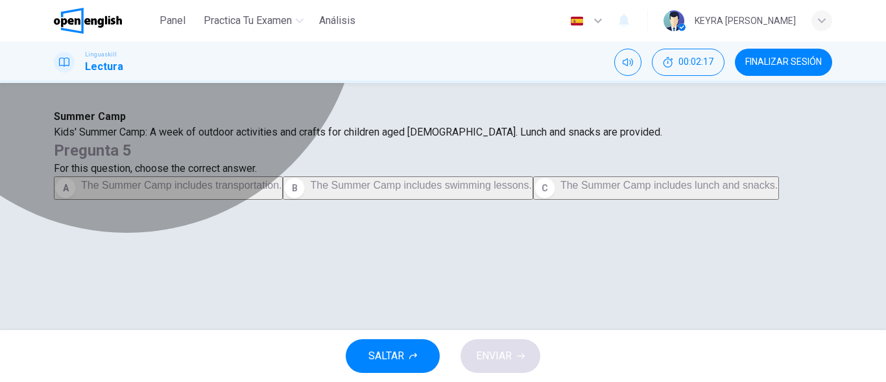
click at [577, 200] on button "C The Summer Camp includes lunch and snacks." at bounding box center [656, 187] width 246 height 23
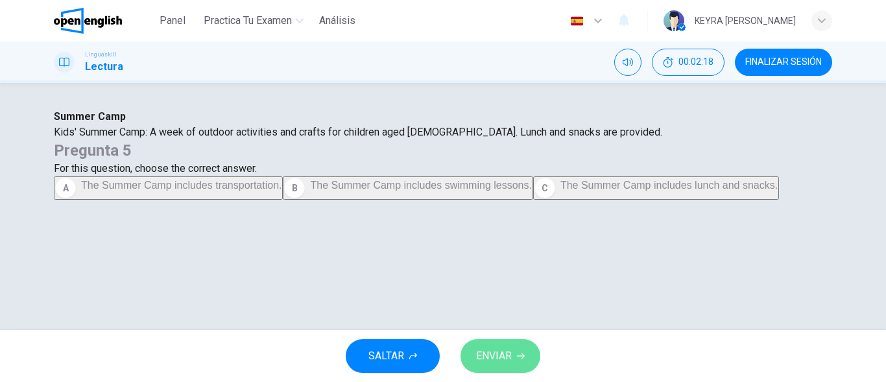
click at [493, 359] on span "ENVIAR" at bounding box center [494, 356] width 36 height 18
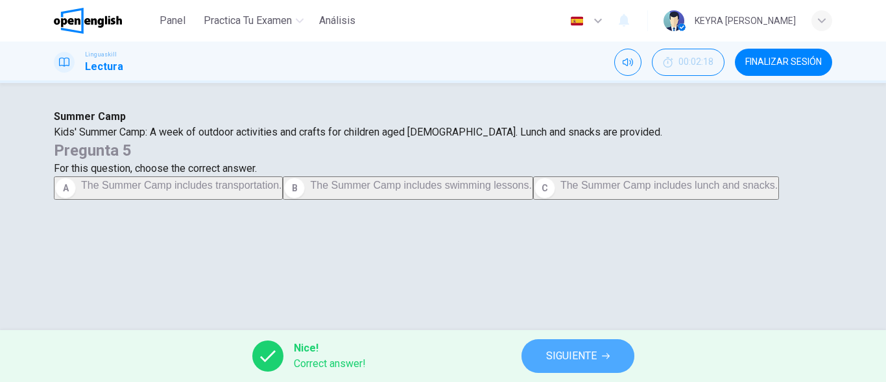
click at [586, 353] on span "SIGUIENTE" at bounding box center [571, 356] width 51 height 18
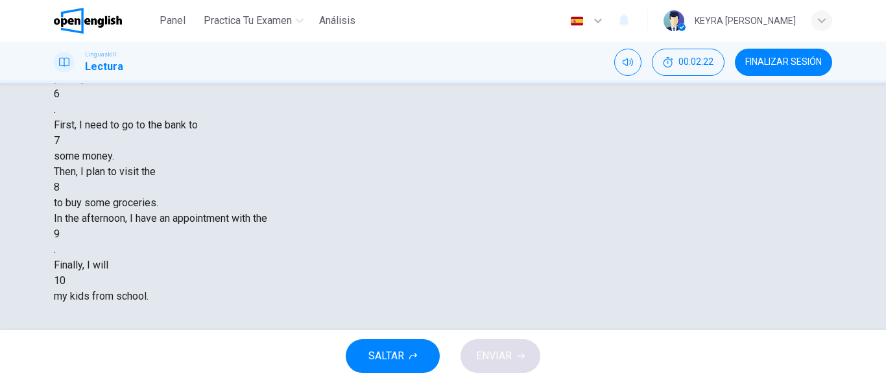
scroll to position [130, 0]
click at [60, 94] on div at bounding box center [60, 94] width 0 height 0
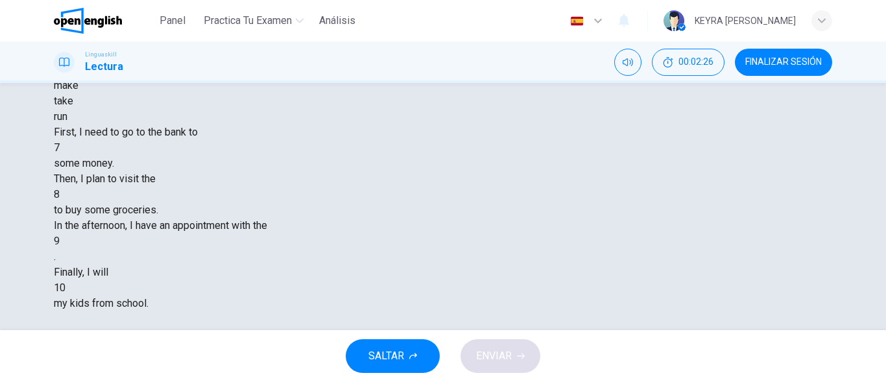
click at [60, 148] on div at bounding box center [60, 148] width 0 height 0
click at [60, 39] on div at bounding box center [60, 39] width 0 height 0
click at [65, 288] on div at bounding box center [65, 288] width 0 height 0
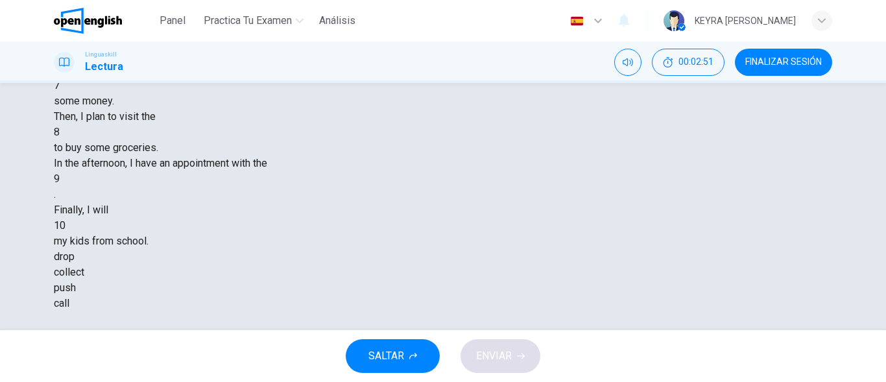
click at [65, 226] on div at bounding box center [65, 226] width 0 height 0
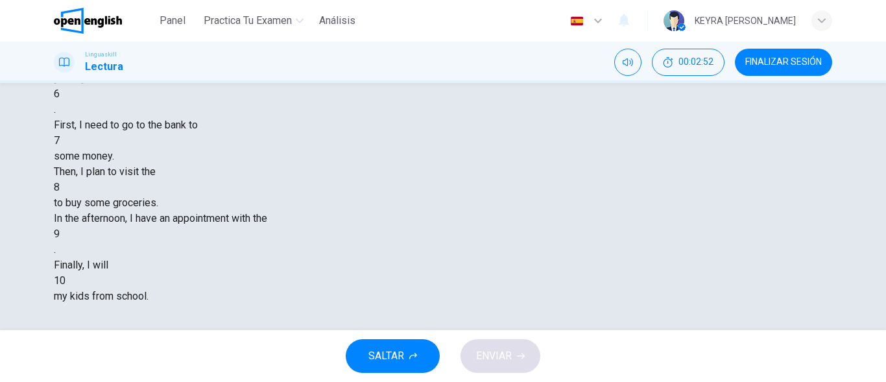
click at [65, 281] on div at bounding box center [65, 281] width 0 height 0
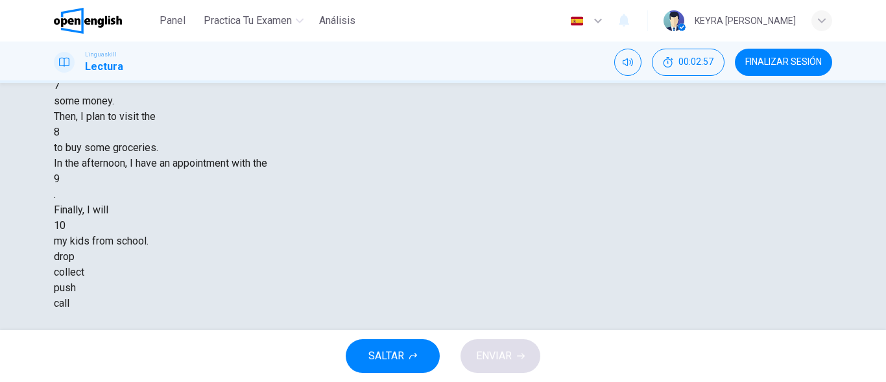
click at [60, 39] on div at bounding box center [60, 39] width 0 height 0
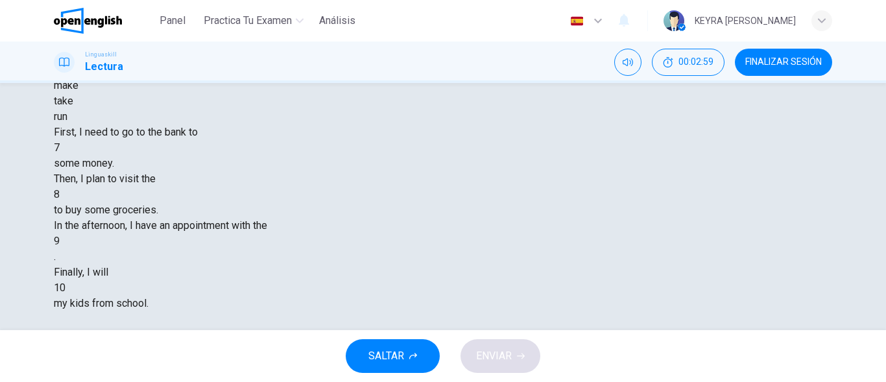
click at [60, 39] on div at bounding box center [60, 39] width 0 height 0
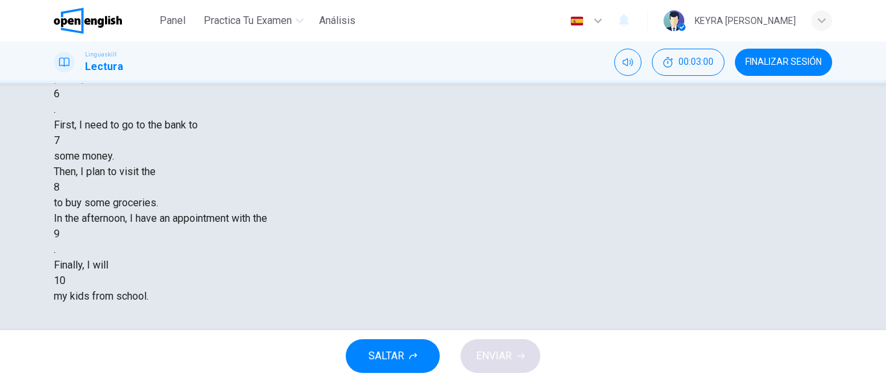
click at [60, 94] on div at bounding box center [60, 94] width 0 height 0
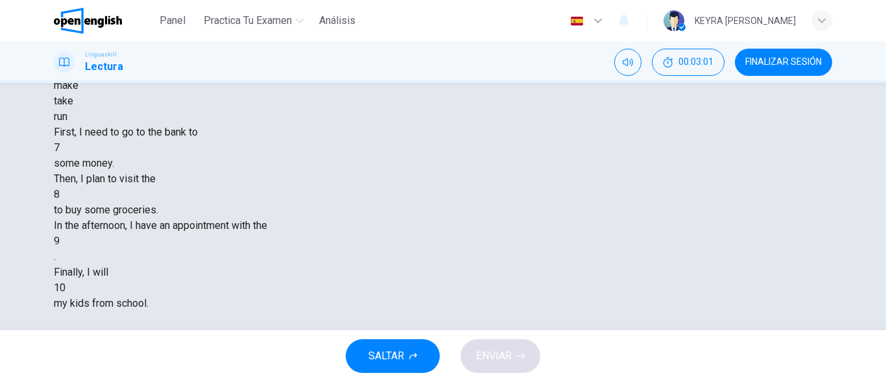
click at [500, 124] on div "run" at bounding box center [443, 117] width 778 height 16
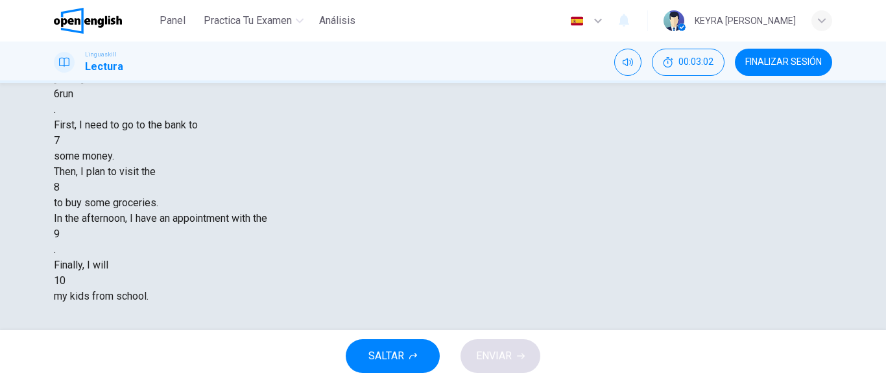
click at [60, 141] on div at bounding box center [60, 141] width 0 height 0
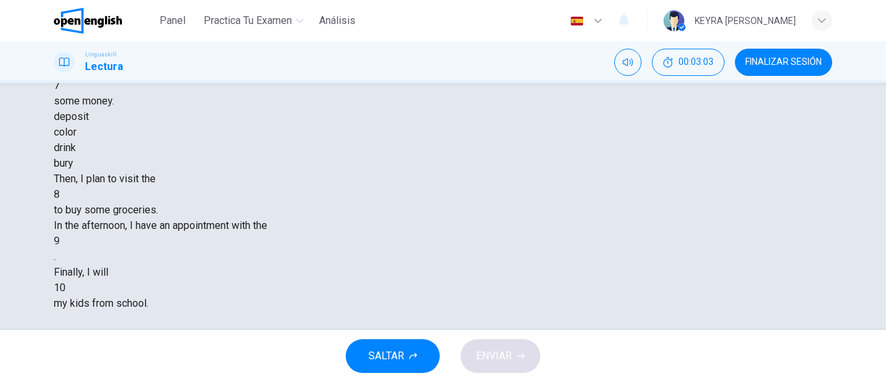
click at [60, 86] on div at bounding box center [60, 86] width 0 height 0
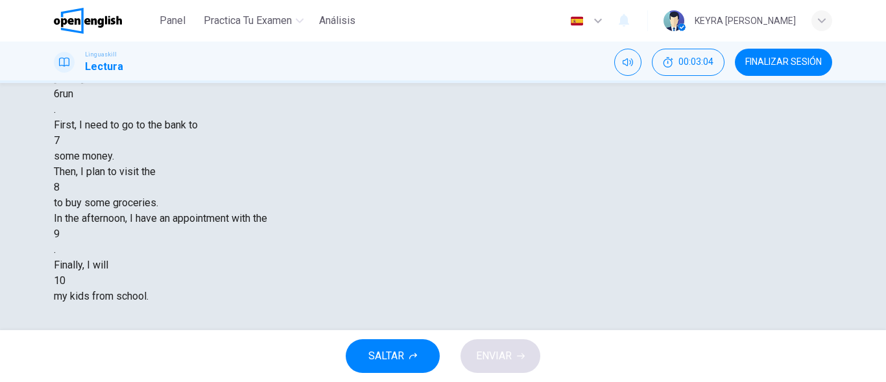
click at [60, 141] on div at bounding box center [60, 141] width 0 height 0
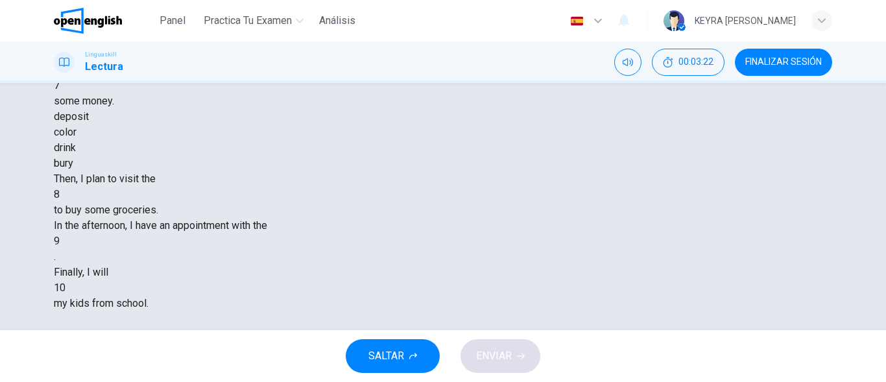
click at [377, 124] on div "deposit" at bounding box center [443, 117] width 778 height 16
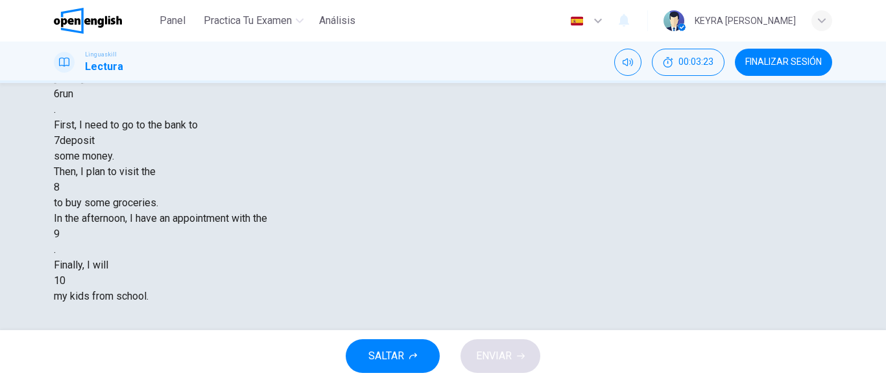
click at [60, 187] on div at bounding box center [60, 187] width 0 height 0
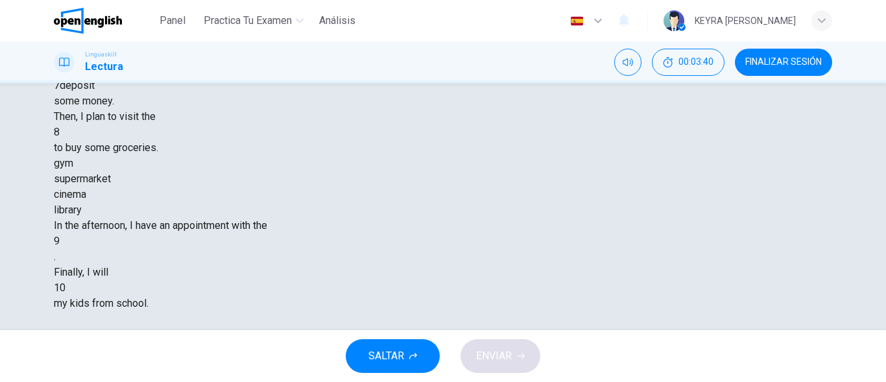
click at [65, 288] on div at bounding box center [65, 288] width 0 height 0
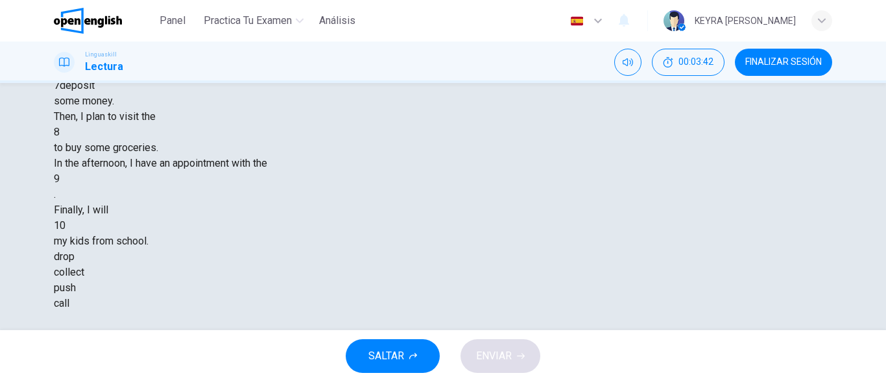
click at [60, 132] on div at bounding box center [60, 132] width 0 height 0
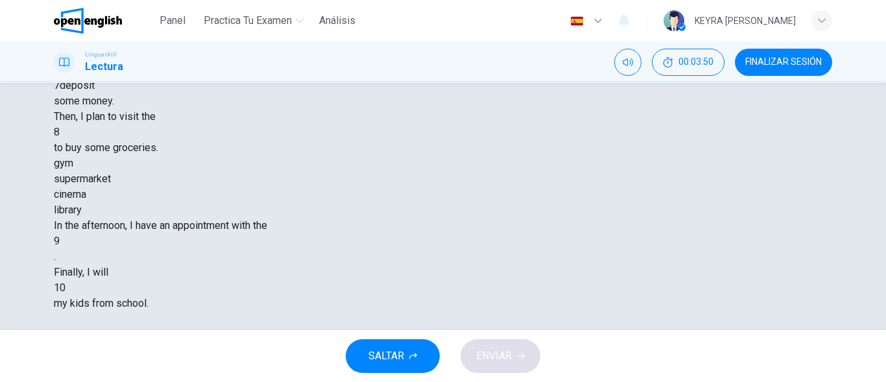
click at [474, 202] on div "cinema" at bounding box center [443, 195] width 778 height 16
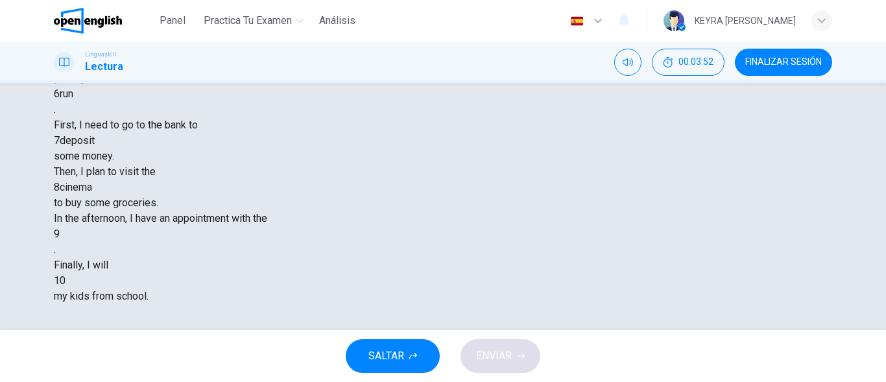
click at [60, 234] on div at bounding box center [60, 234] width 0 height 0
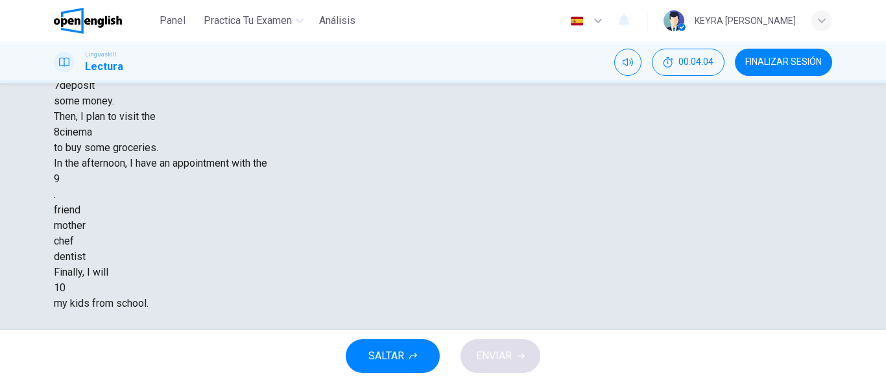
click at [523, 265] on div "dentist" at bounding box center [443, 257] width 778 height 16
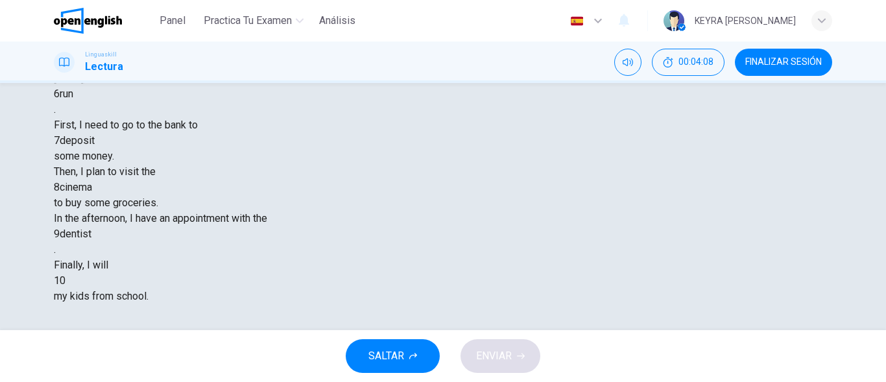
click at [65, 281] on div at bounding box center [65, 281] width 0 height 0
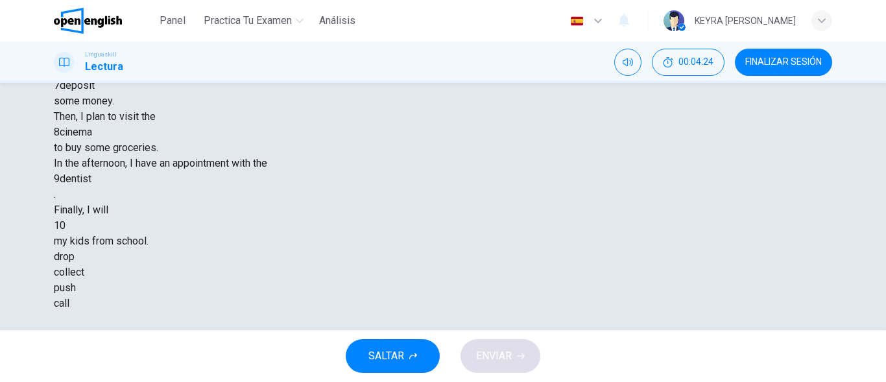
click at [413, 280] on div "collect" at bounding box center [443, 273] width 778 height 16
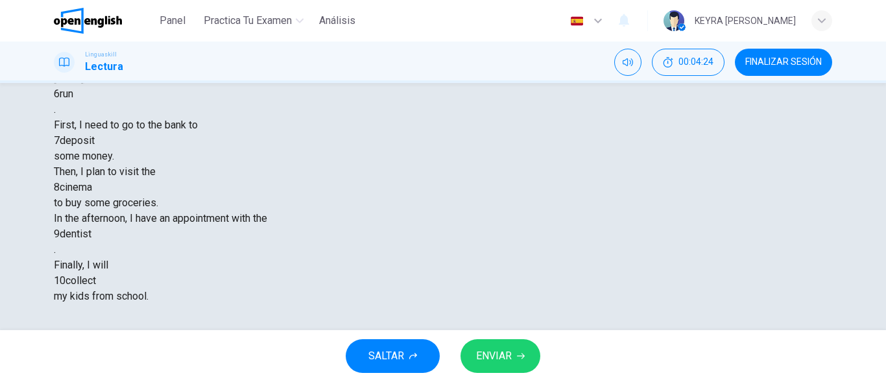
click at [489, 344] on button "ENVIAR" at bounding box center [500, 356] width 80 height 34
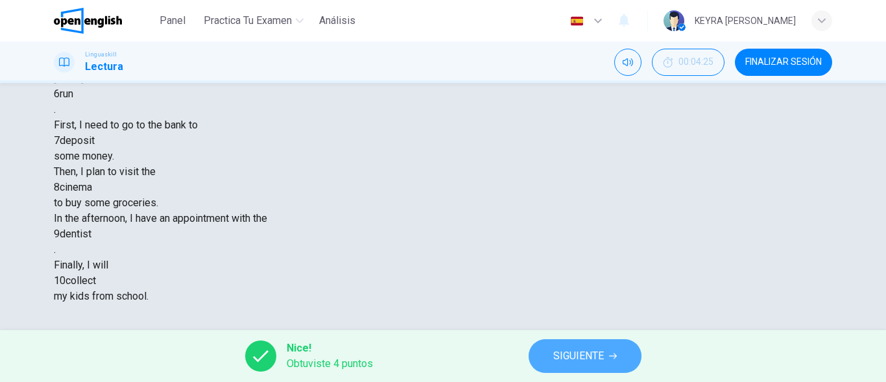
click at [591, 349] on span "SIGUIENTE" at bounding box center [578, 356] width 51 height 18
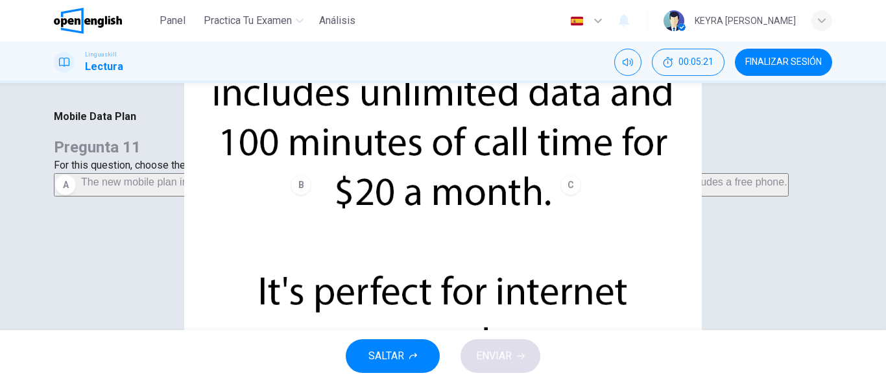
scroll to position [65, 0]
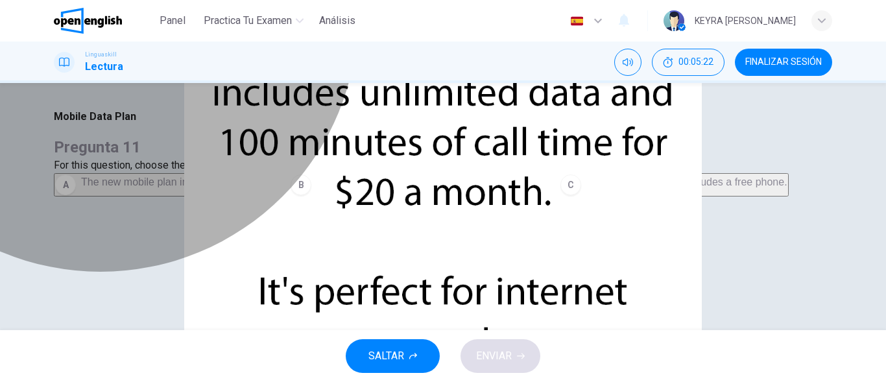
click at [552, 187] on span "The new mobile plan includes 100 hours of call time." at bounding box center [436, 181] width 241 height 11
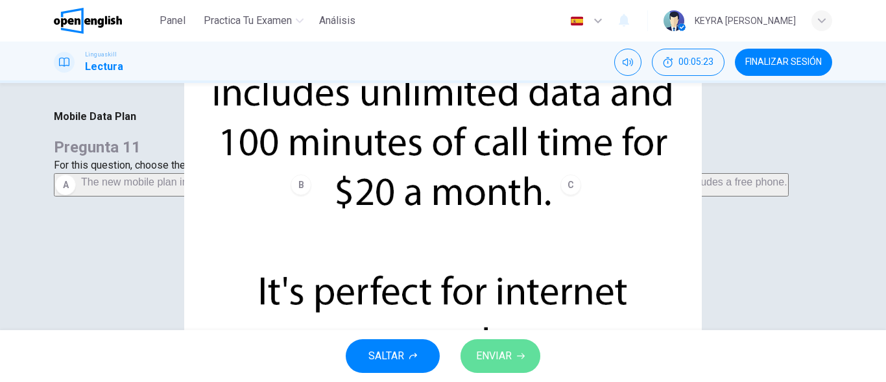
click at [490, 344] on button "ENVIAR" at bounding box center [500, 356] width 80 height 34
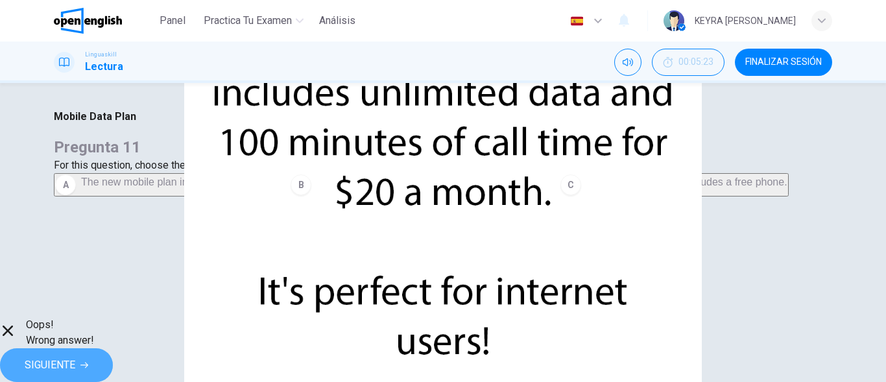
click at [75, 356] on span "SIGUIENTE" at bounding box center [50, 365] width 51 height 18
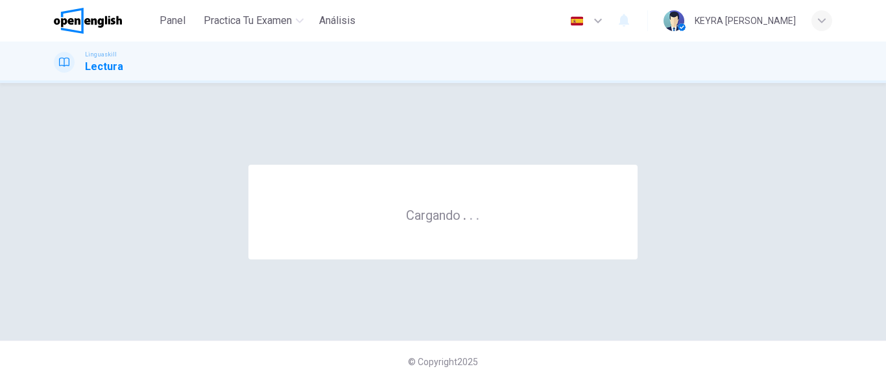
scroll to position [0, 0]
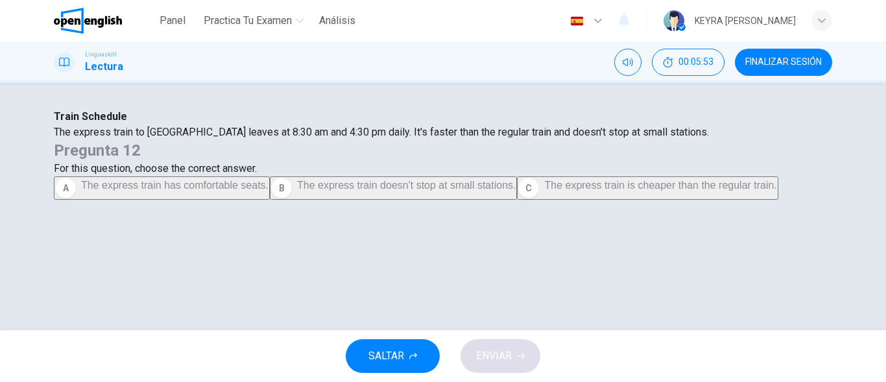
click at [515, 191] on span "The express train doesn't stop at small stations." at bounding box center [406, 185] width 218 height 11
click at [512, 351] on span "ENVIAR" at bounding box center [494, 356] width 36 height 18
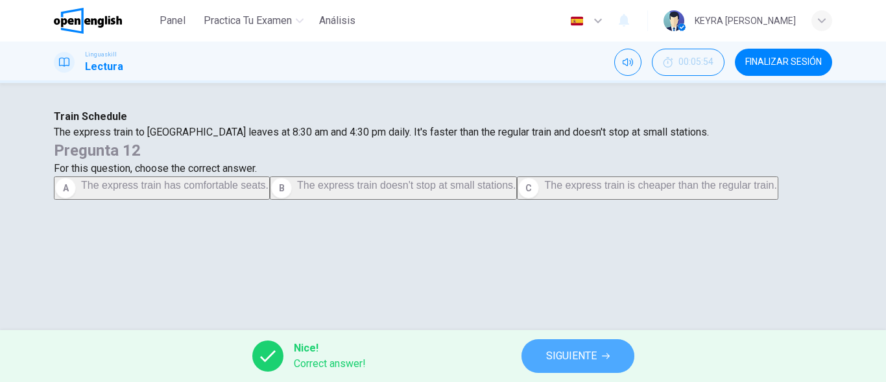
click at [552, 354] on span "SIGUIENTE" at bounding box center [571, 356] width 51 height 18
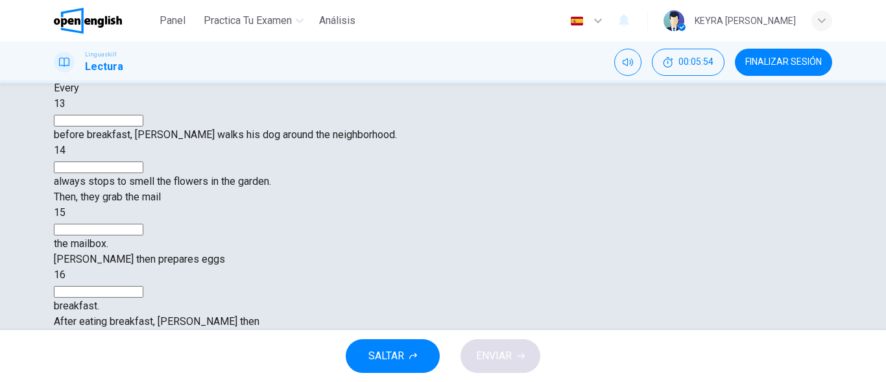
scroll to position [130, 0]
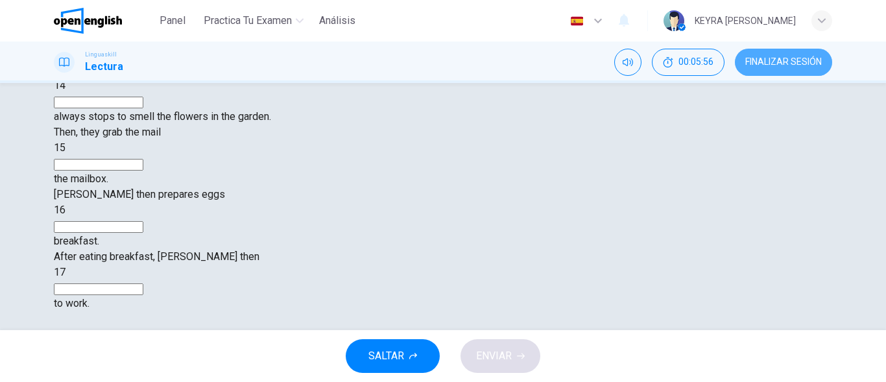
click at [797, 53] on button "FINALIZAR SESIÓN" at bounding box center [783, 62] width 97 height 27
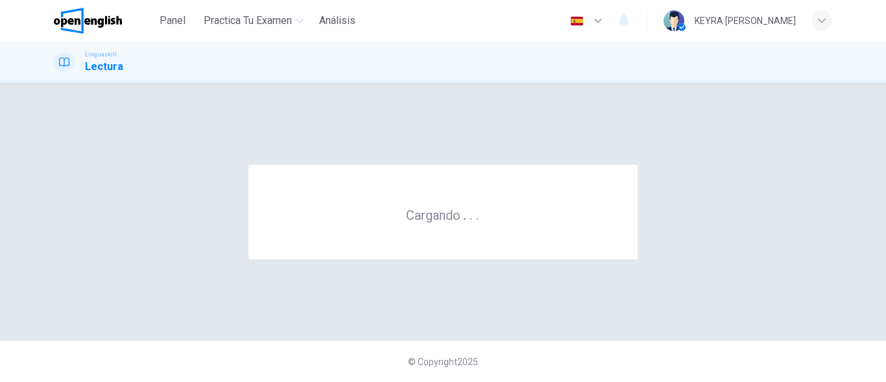
scroll to position [0, 0]
